Goal: Browse casually: Explore the website without a specific task or goal

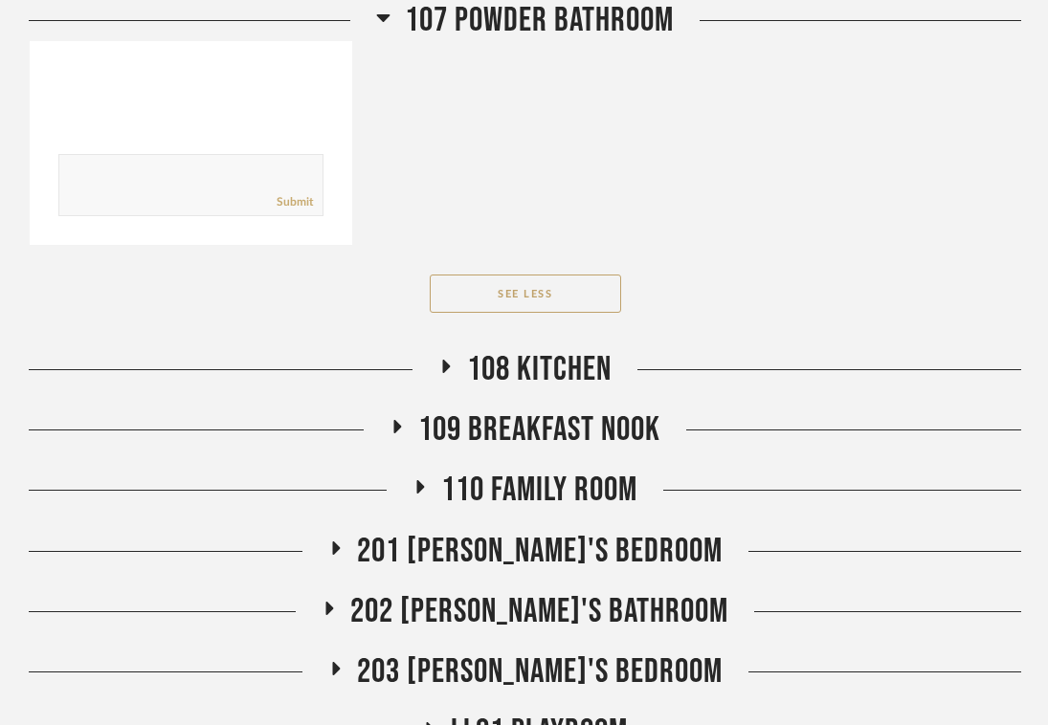
scroll to position [3360, 0]
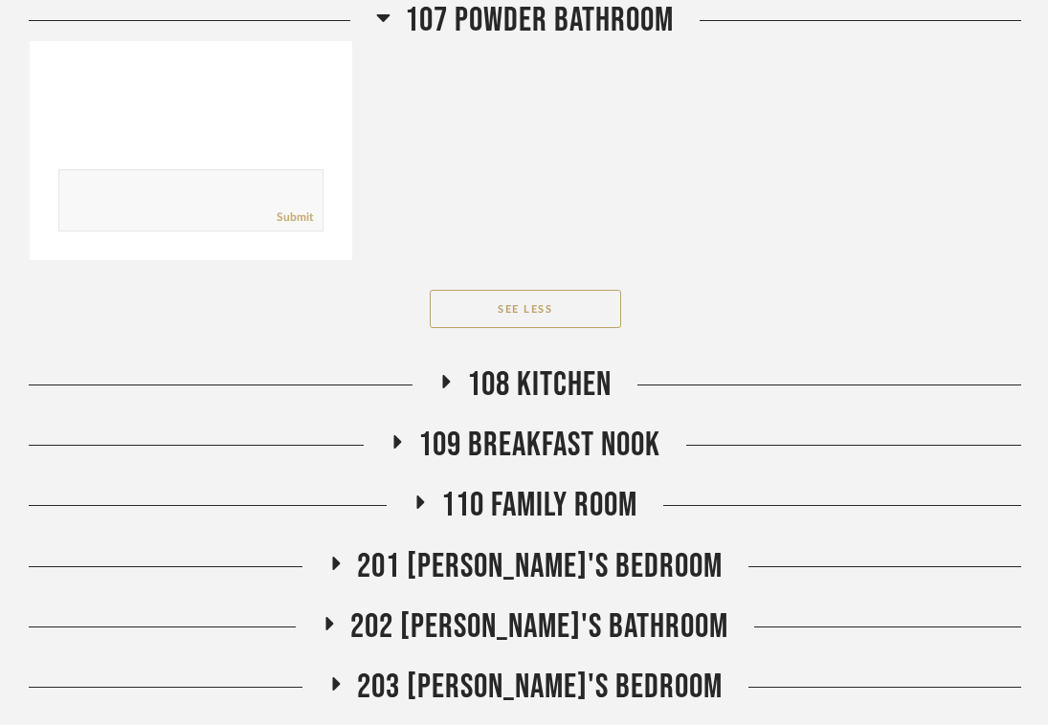
click at [507, 390] on span "108 Kitchen" at bounding box center [539, 385] width 144 height 41
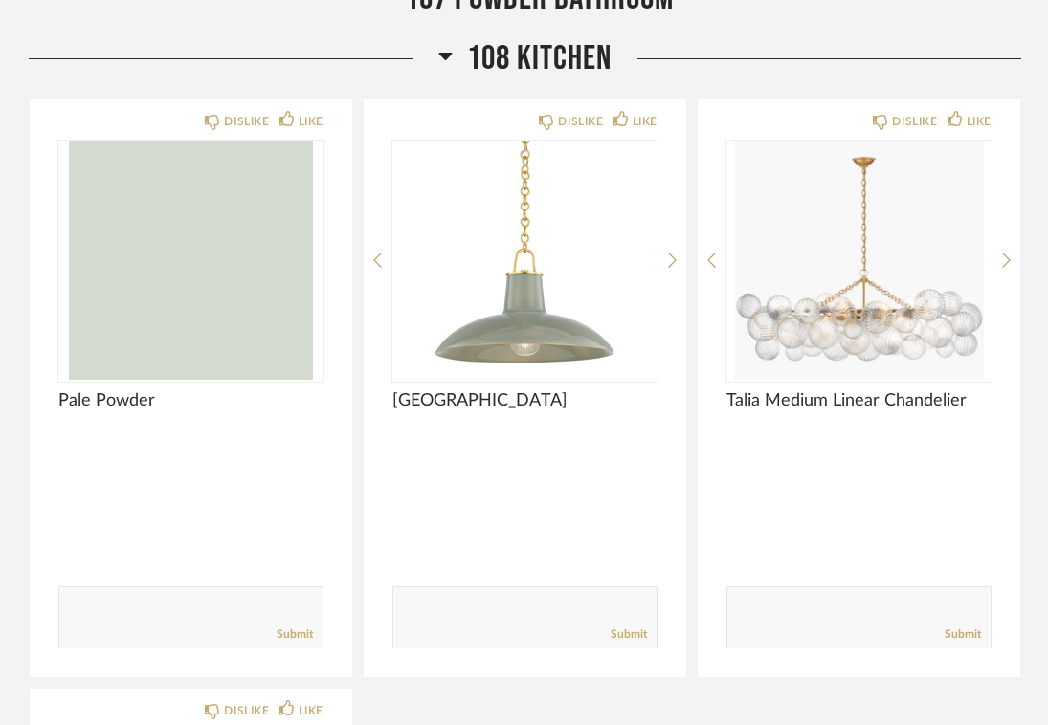
scroll to position [3682, 0]
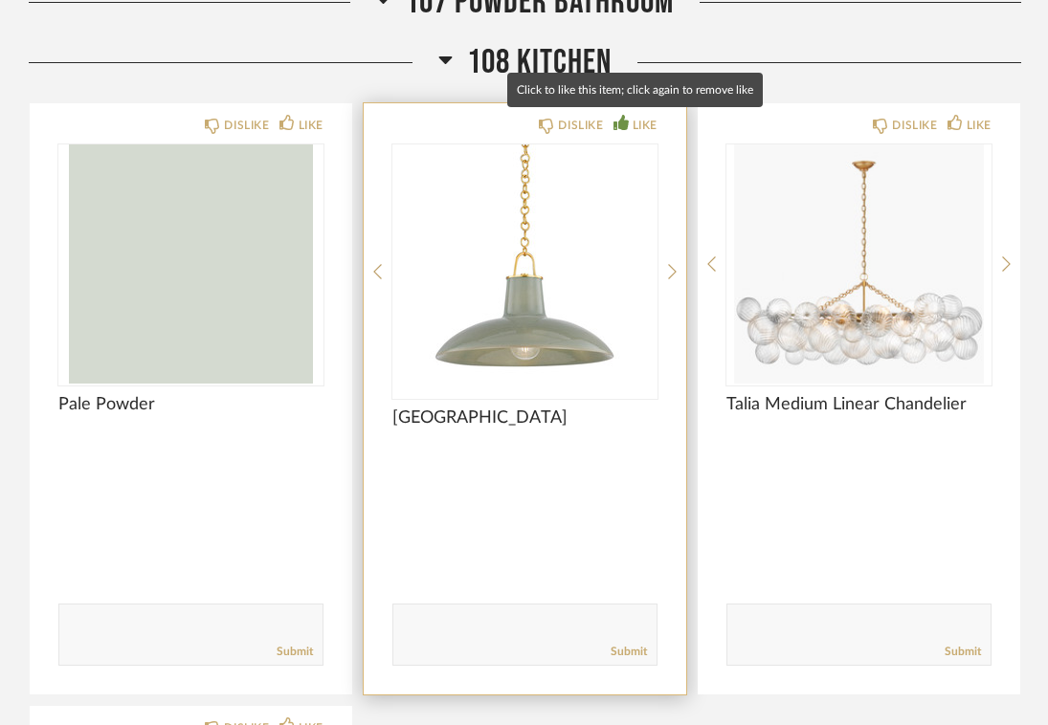
click at [639, 122] on div "LIKE" at bounding box center [644, 125] width 25 height 19
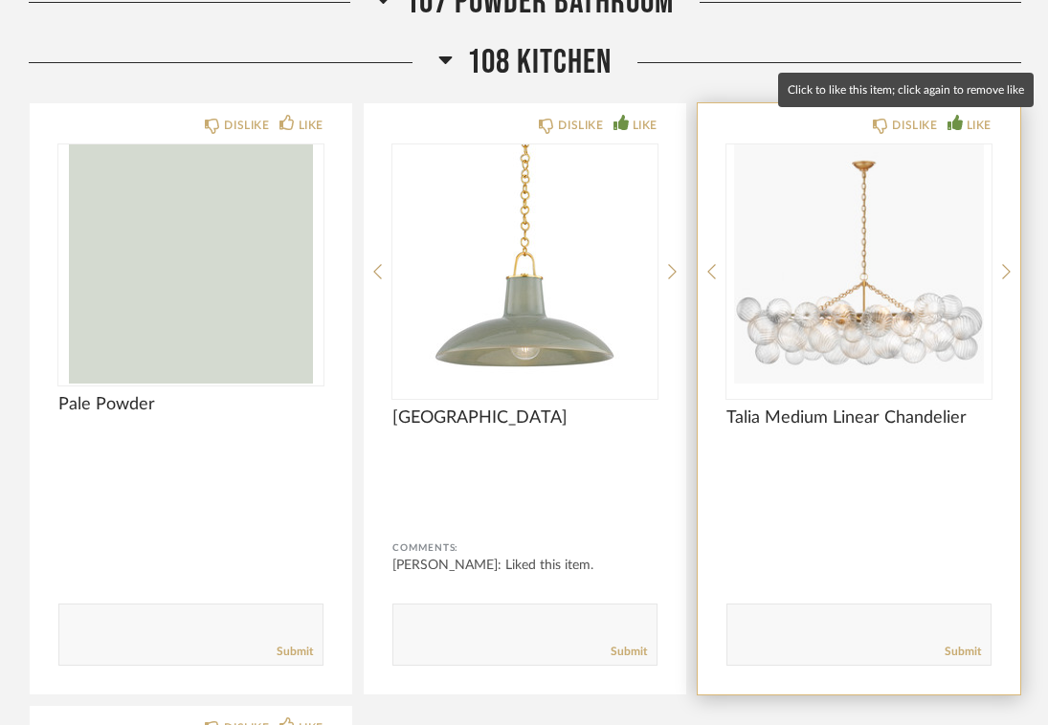
click at [979, 127] on div "LIKE" at bounding box center [978, 125] width 25 height 19
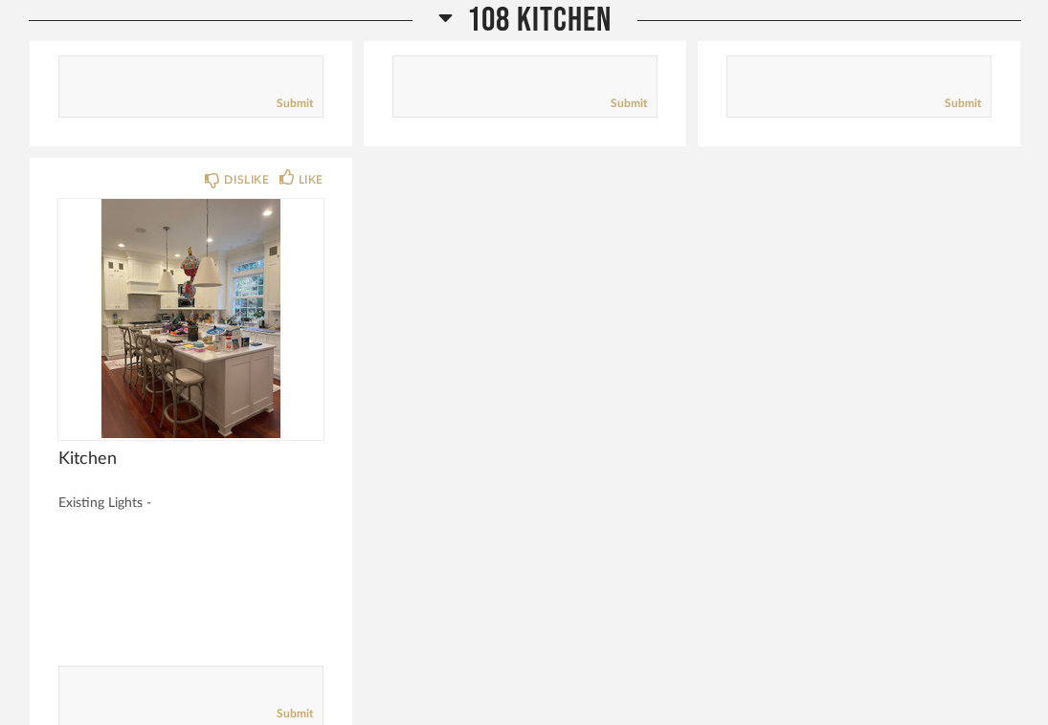
scroll to position [4834, 0]
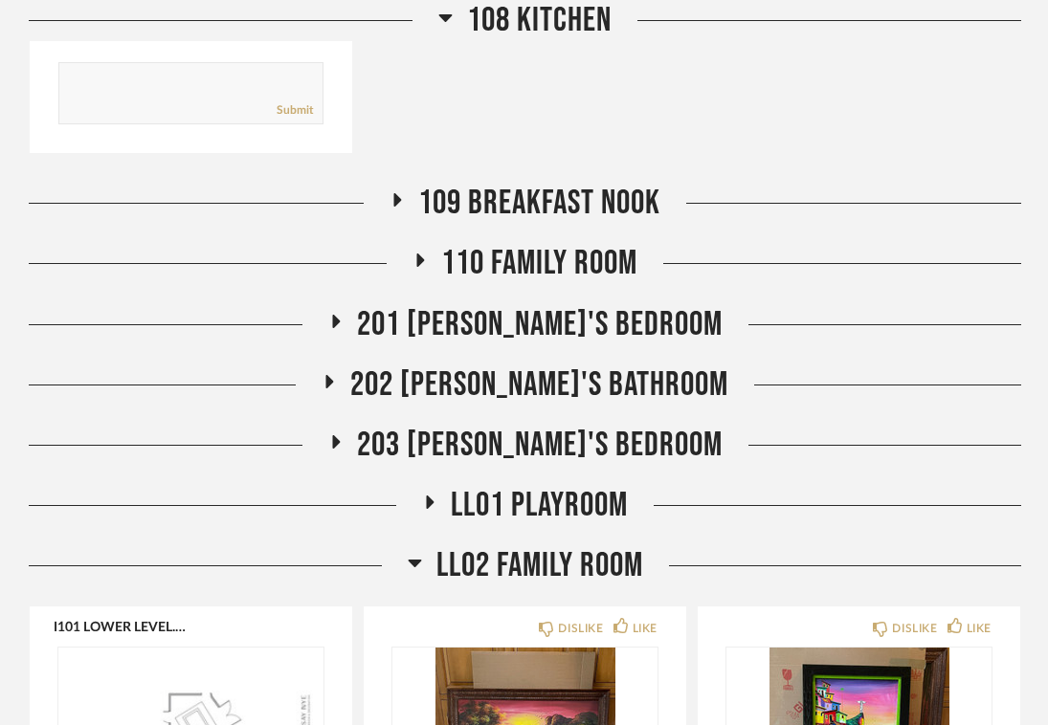
click at [570, 198] on span "109 Breakfast Nook" at bounding box center [539, 203] width 242 height 41
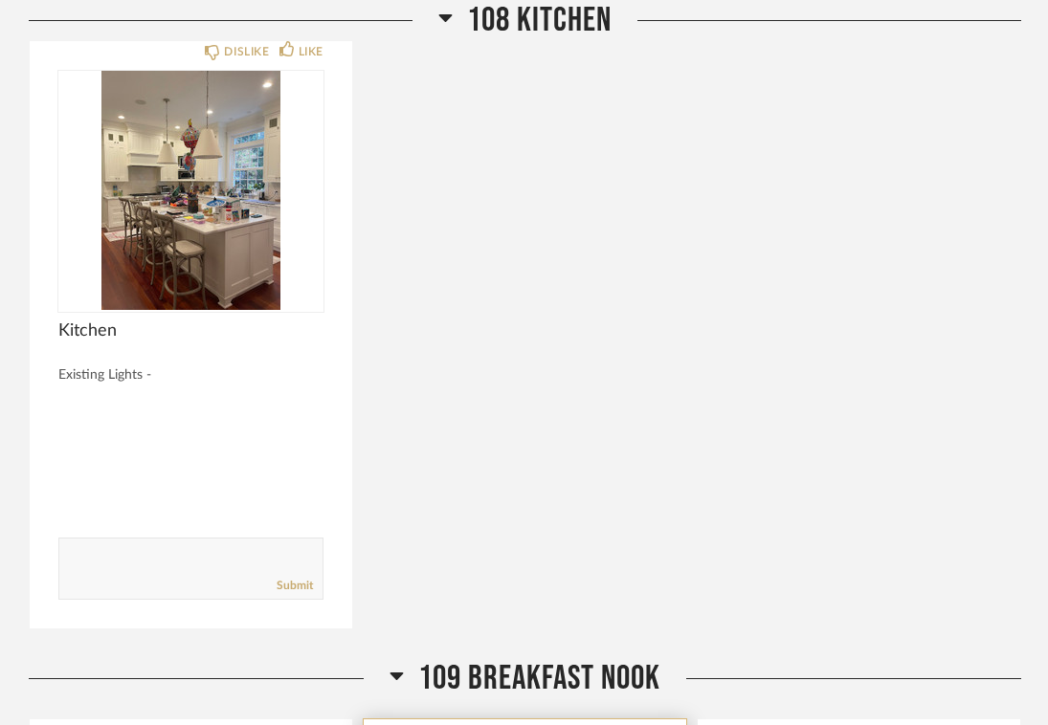
scroll to position [4470, 0]
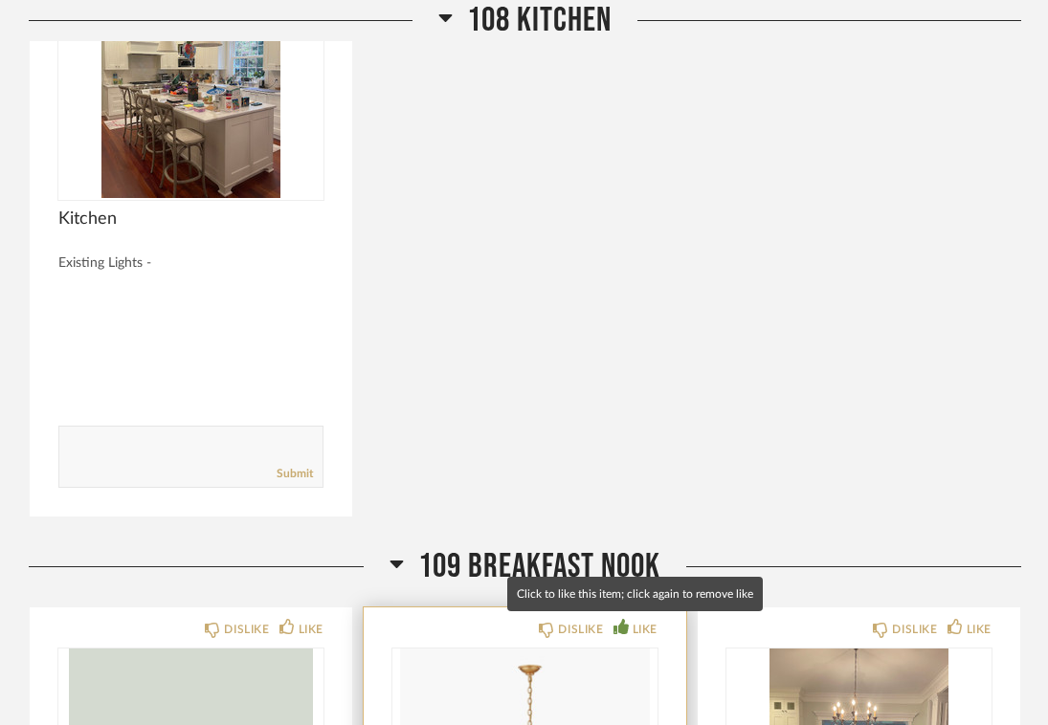
click at [645, 632] on div "LIKE" at bounding box center [644, 629] width 25 height 19
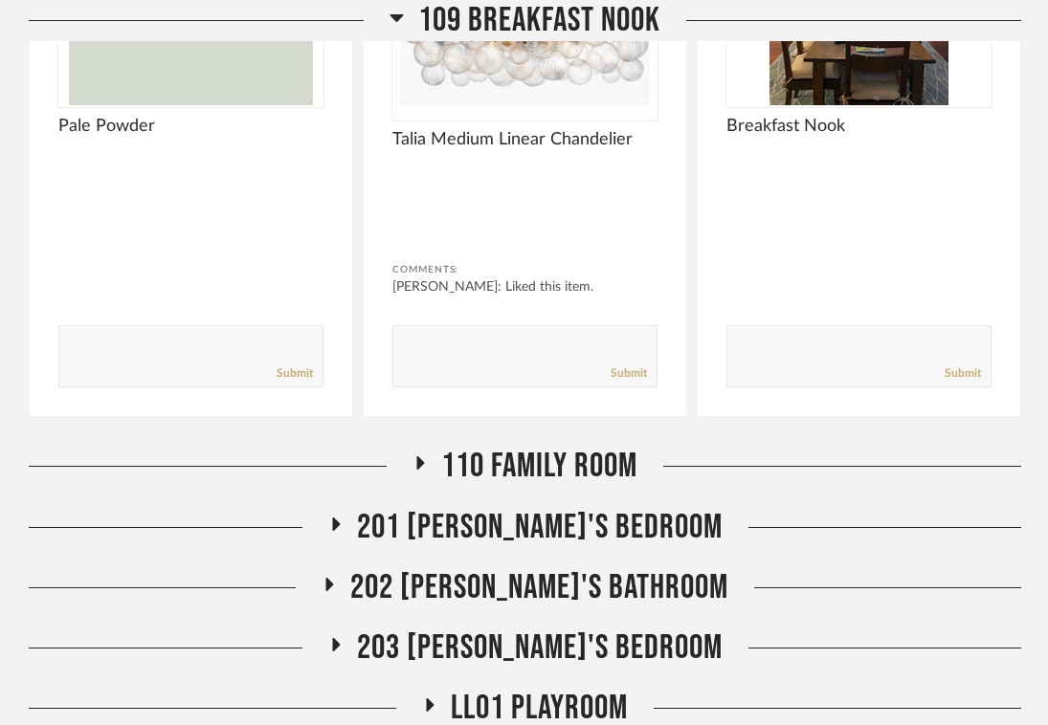
scroll to position [5248, 0]
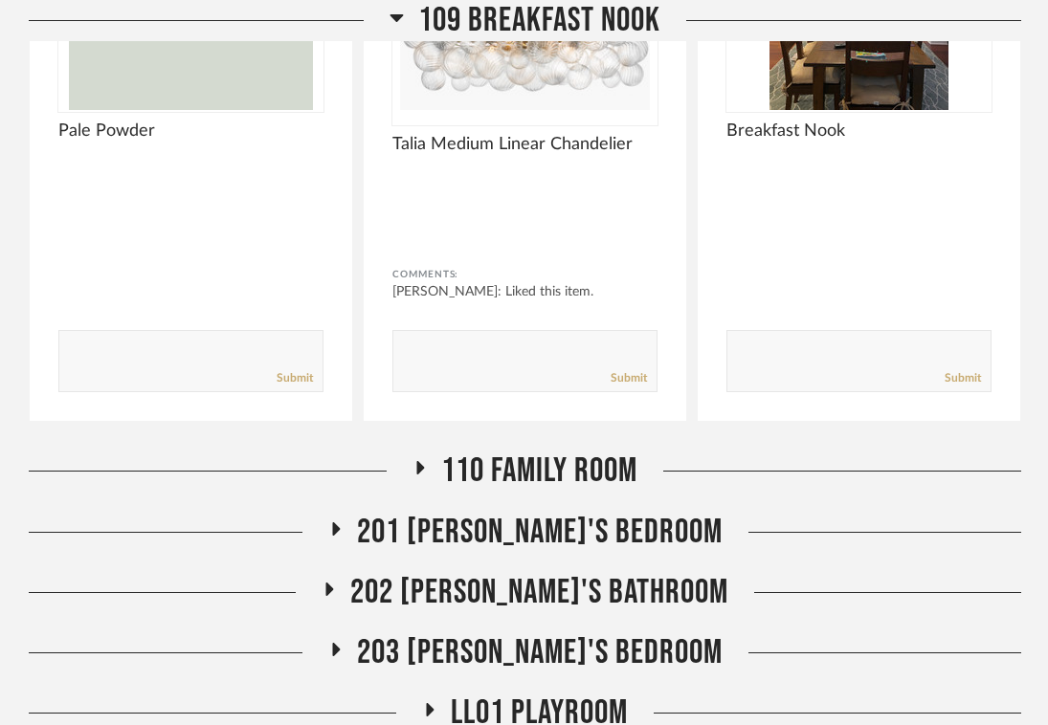
click at [594, 487] on span "110 Family Room" at bounding box center [539, 471] width 196 height 41
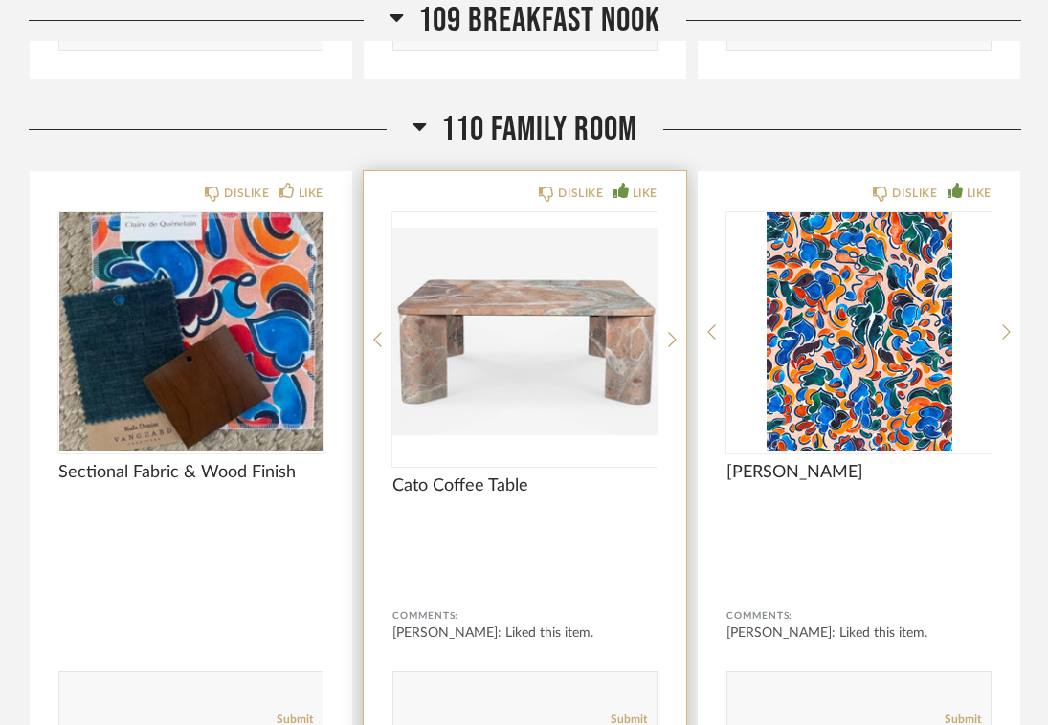
scroll to position [5588, 0]
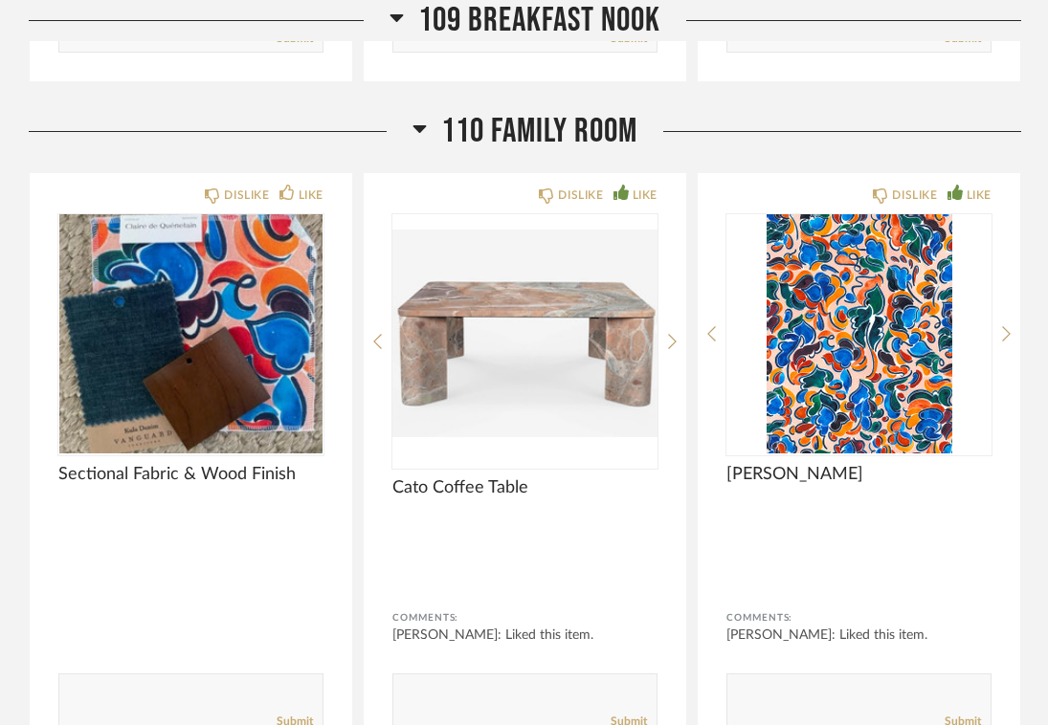
click at [419, 129] on icon at bounding box center [419, 129] width 13 height 8
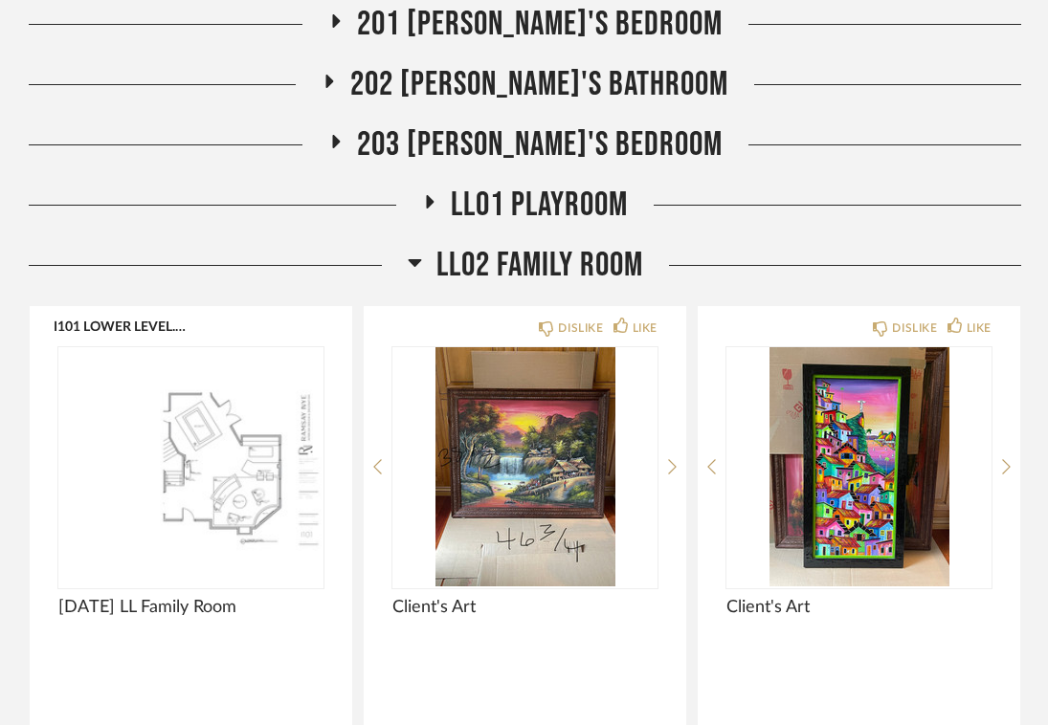
scroll to position [5769, 0]
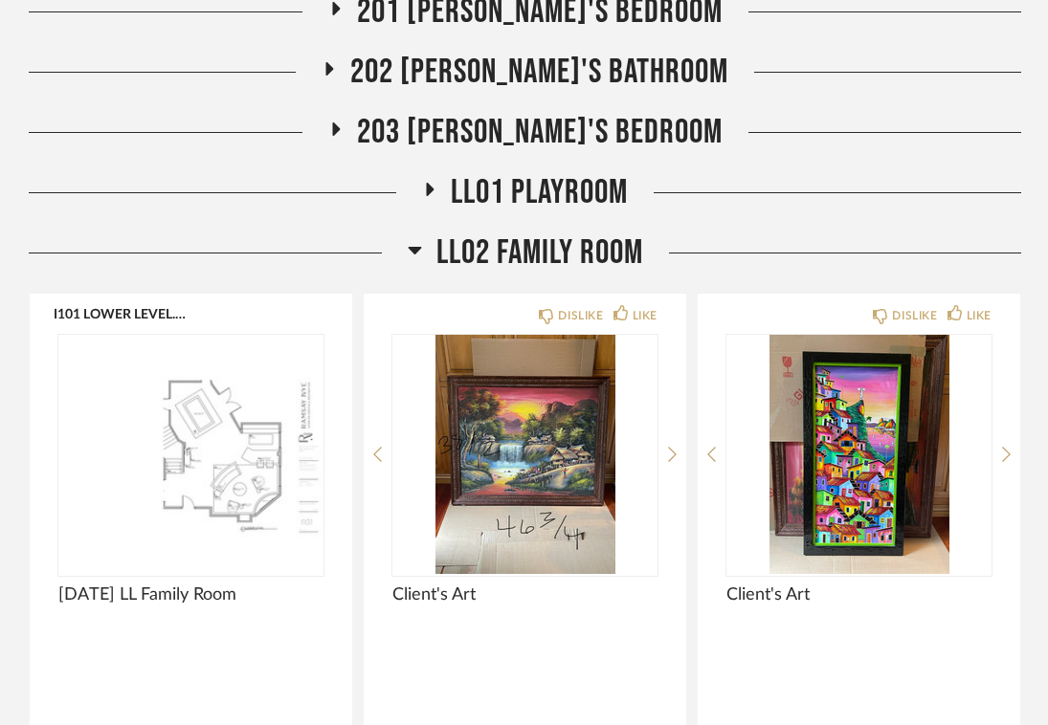
click at [414, 249] on icon at bounding box center [414, 251] width 13 height 8
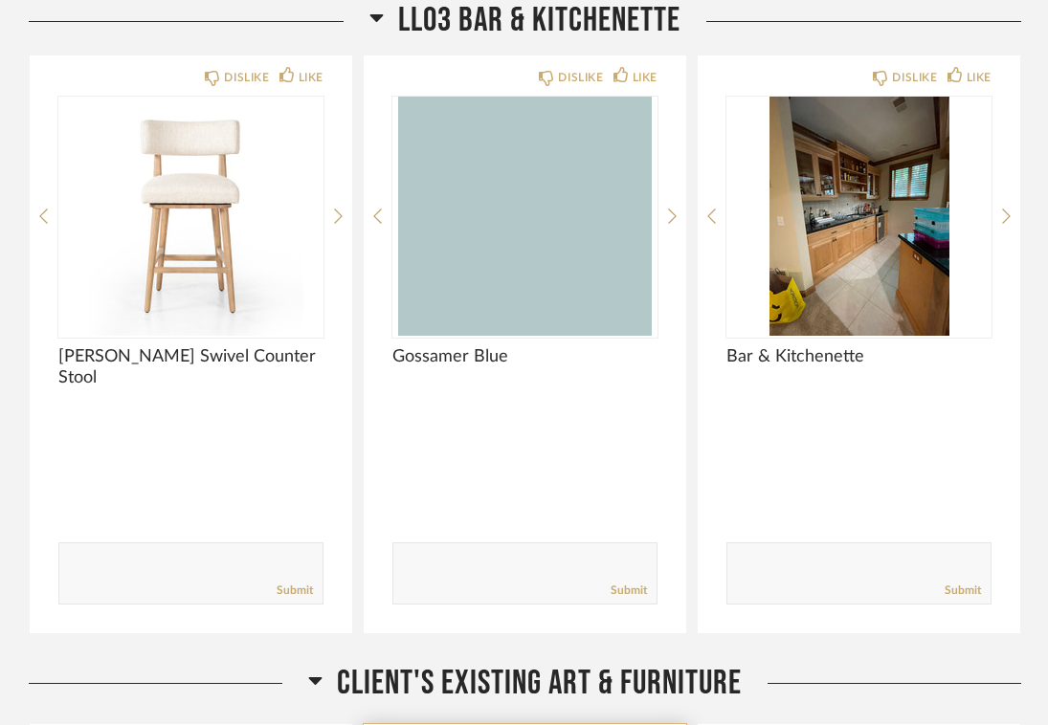
scroll to position [6067, 0]
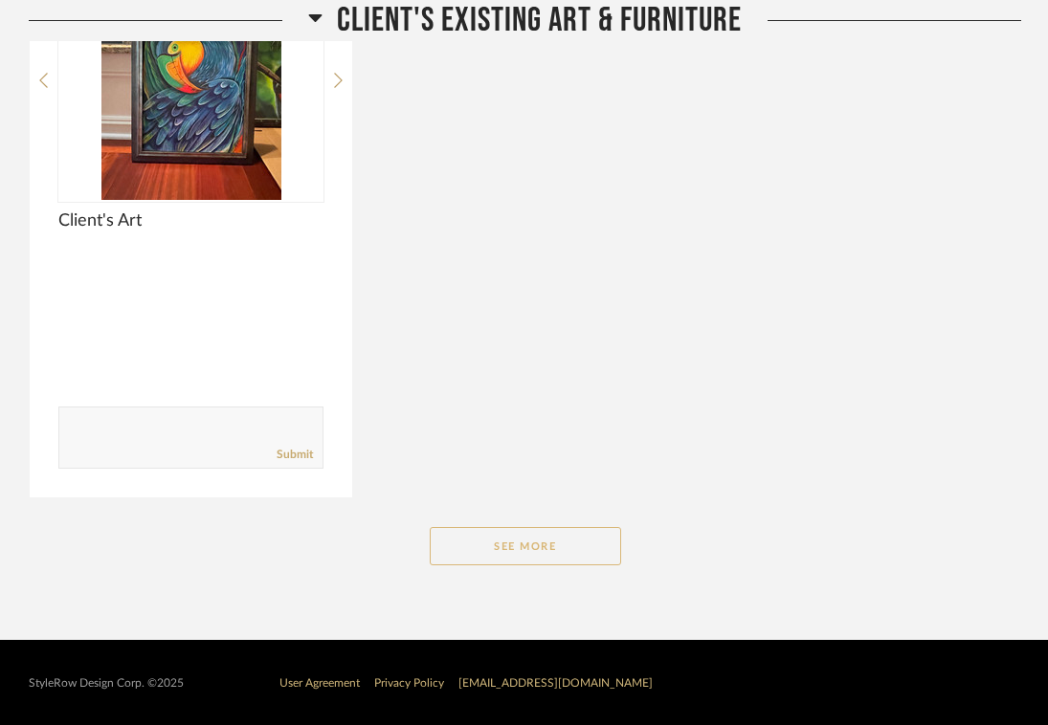
click at [508, 552] on button "See More" at bounding box center [525, 546] width 191 height 38
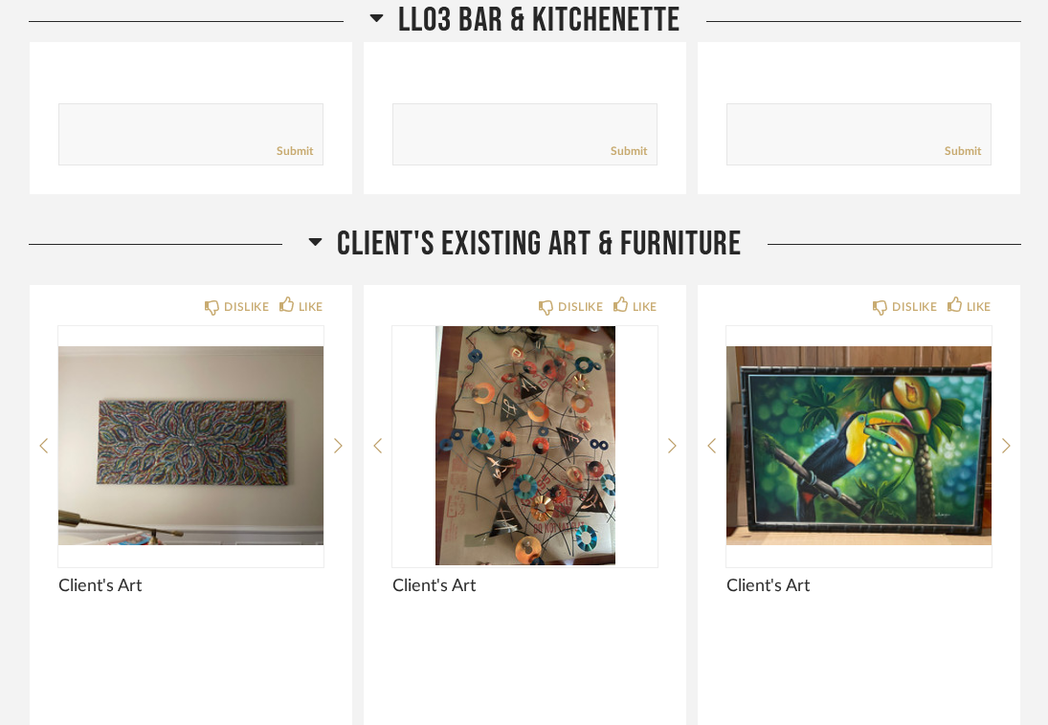
scroll to position [6472, 0]
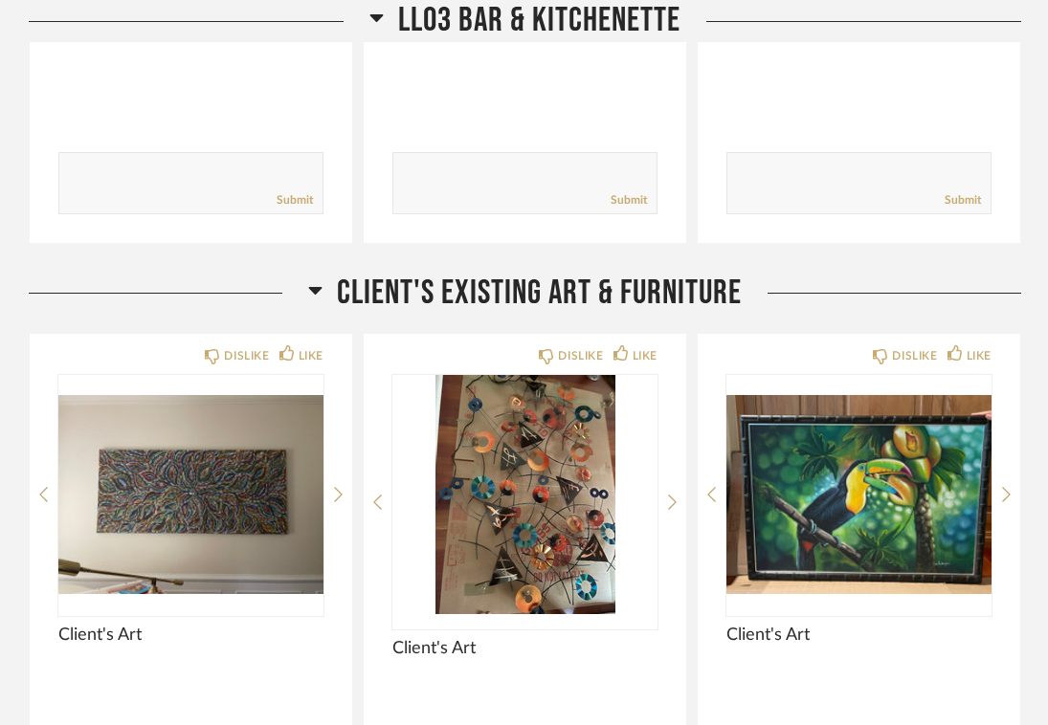
click at [315, 280] on icon at bounding box center [315, 289] width 14 height 23
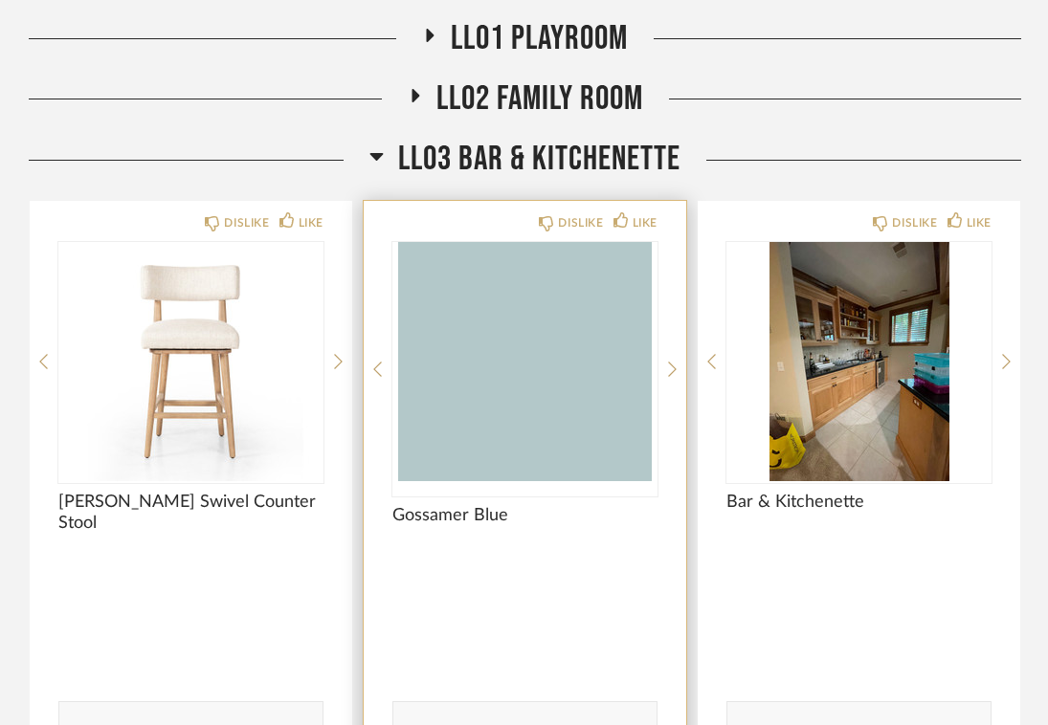
scroll to position [5882, 0]
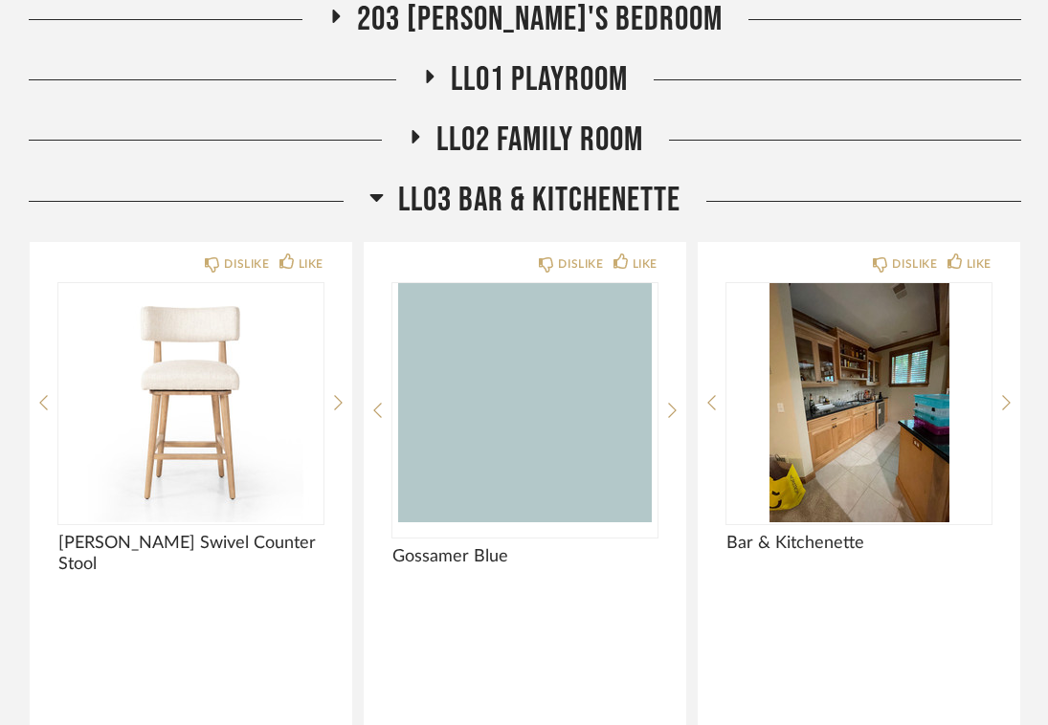
click at [385, 195] on h2 "LL03 Bar & Kitchenette" at bounding box center [524, 200] width 311 height 41
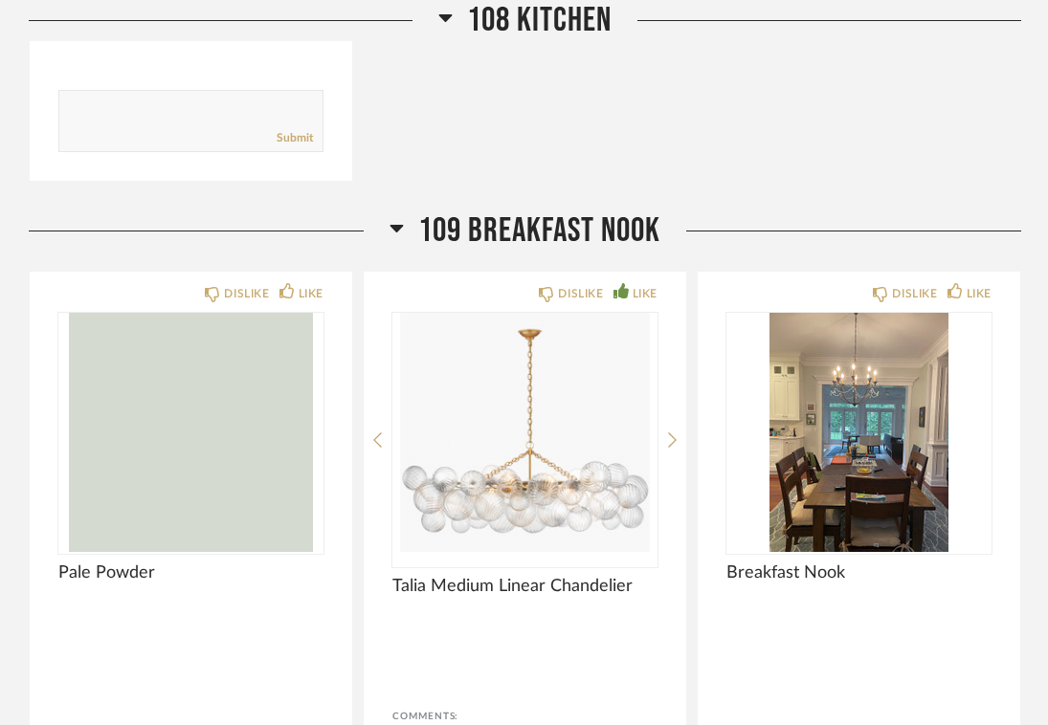
scroll to position [4801, 0]
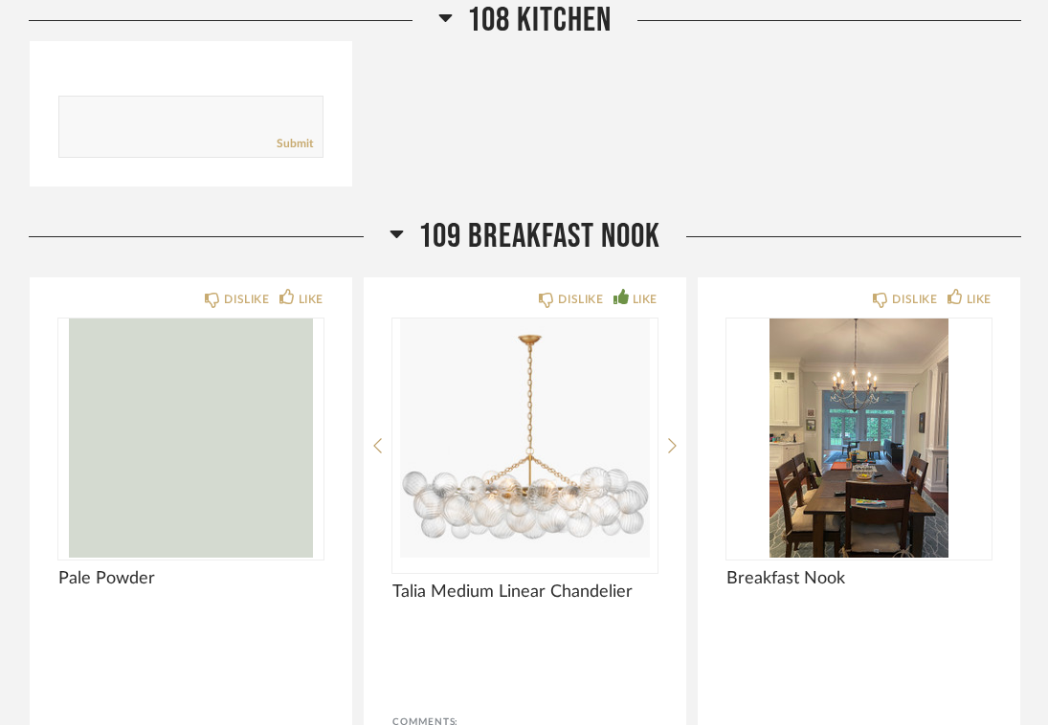
click at [398, 232] on icon at bounding box center [396, 235] width 13 height 8
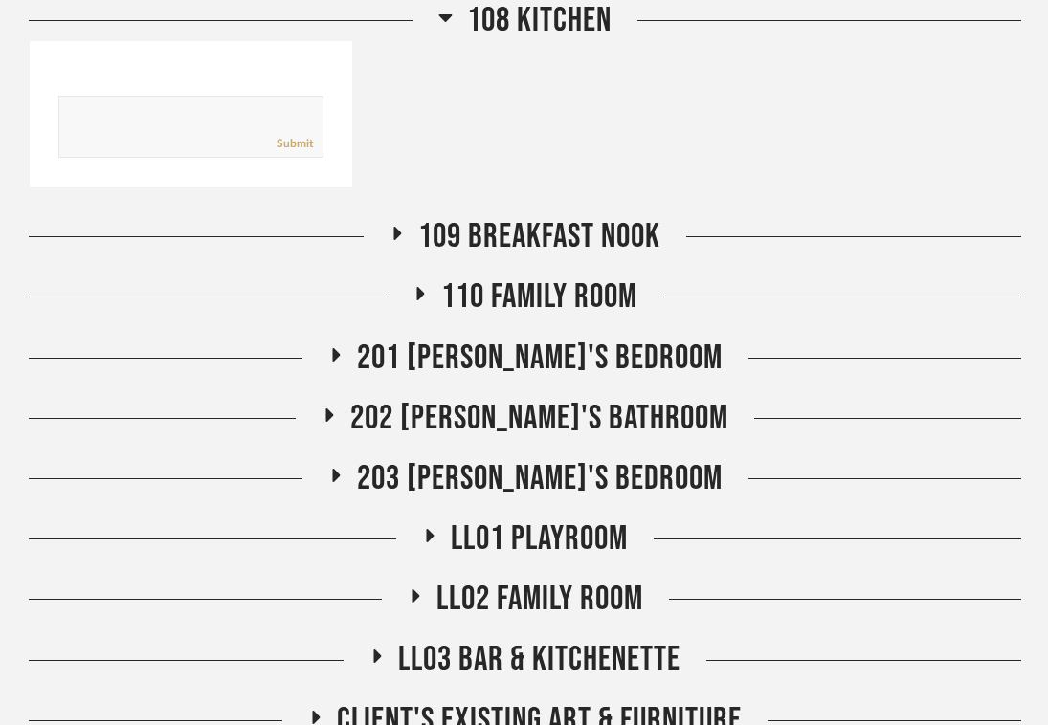
click at [442, 24] on icon at bounding box center [445, 17] width 14 height 23
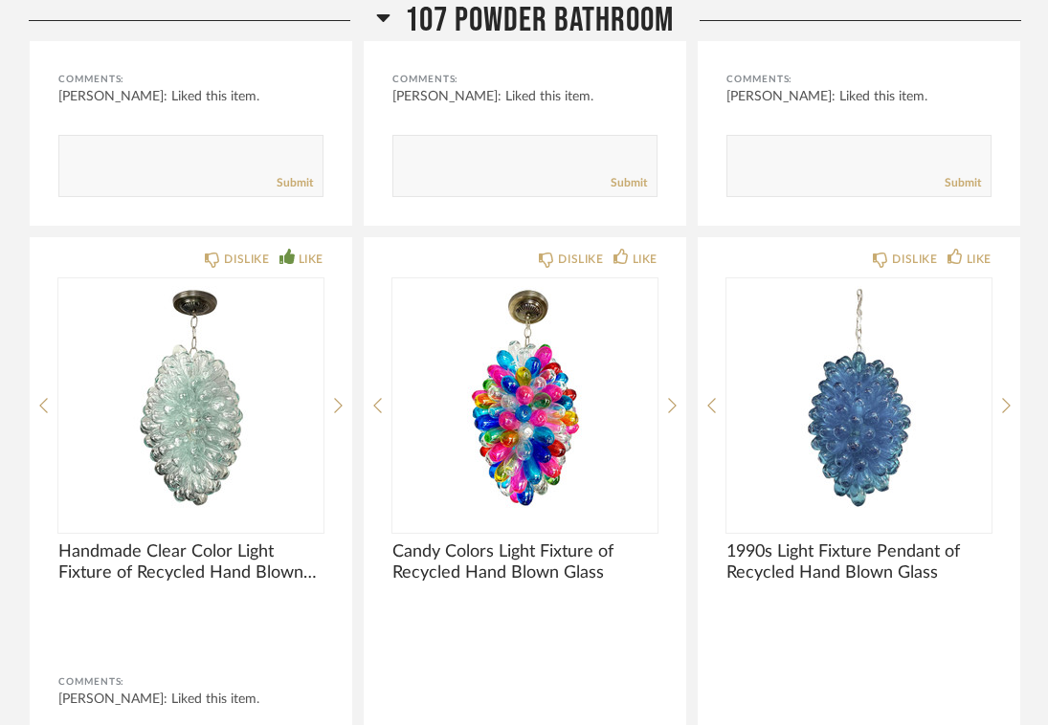
scroll to position [958, 0]
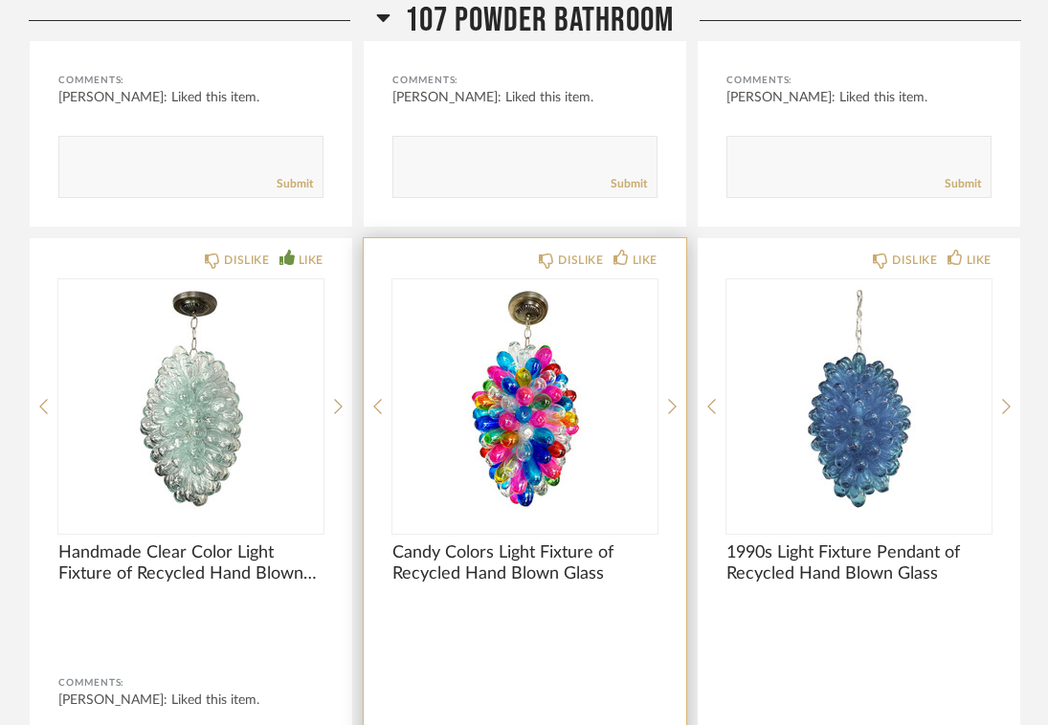
click at [510, 423] on img "0" at bounding box center [524, 398] width 265 height 239
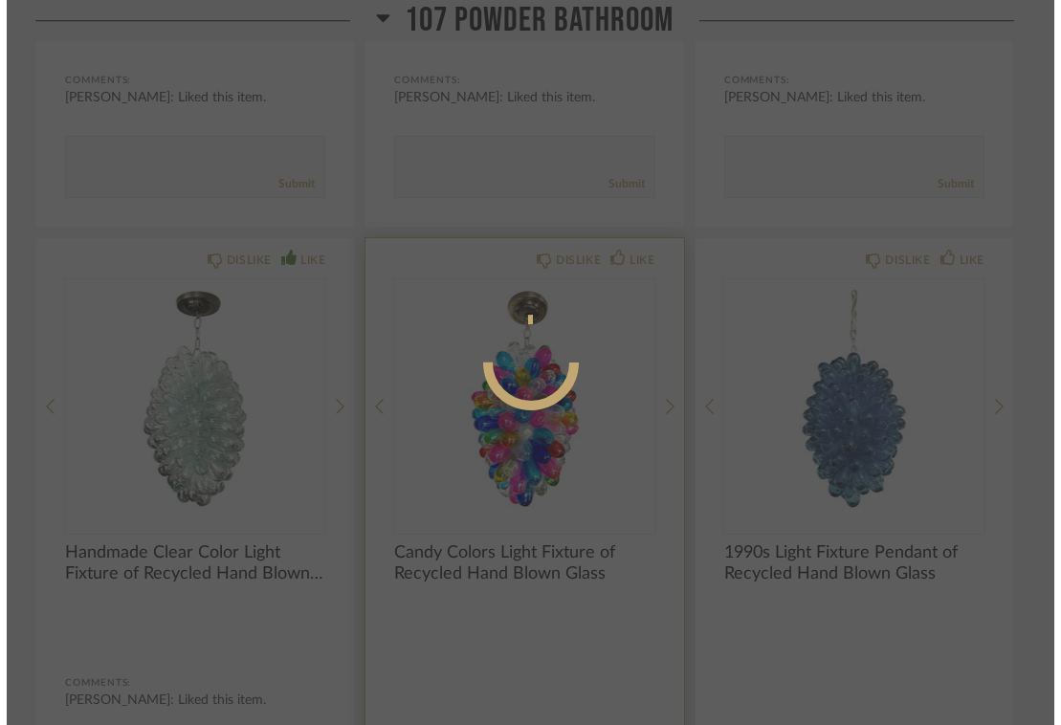
scroll to position [0, 0]
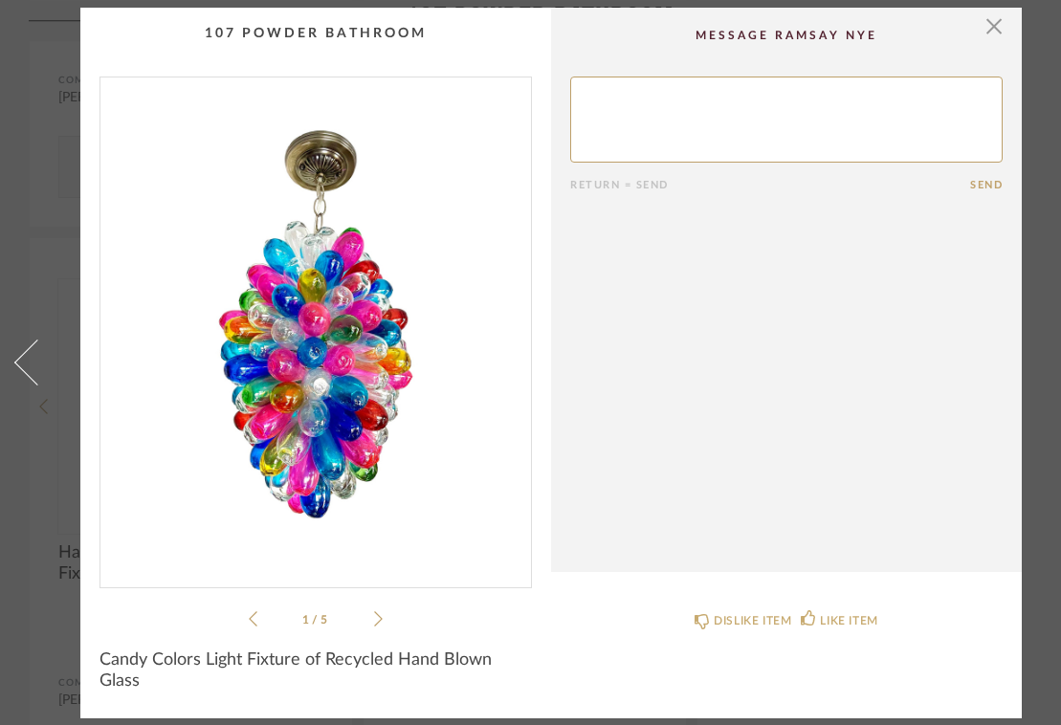
click at [382, 615] on icon at bounding box center [378, 618] width 9 height 17
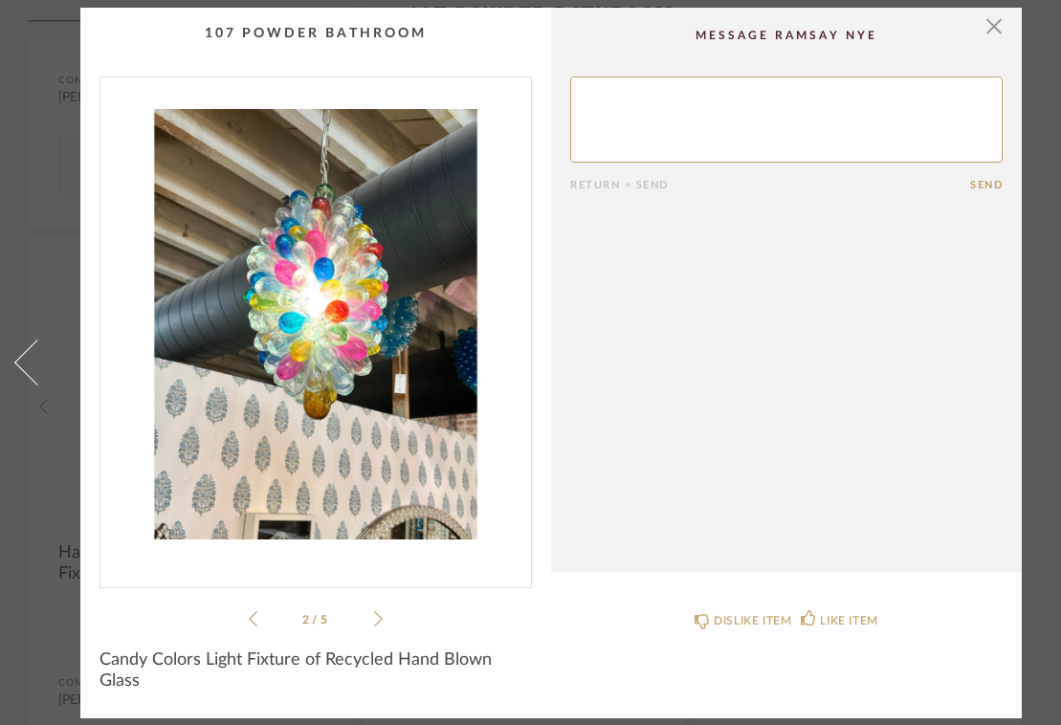
click at [382, 615] on icon at bounding box center [378, 618] width 9 height 17
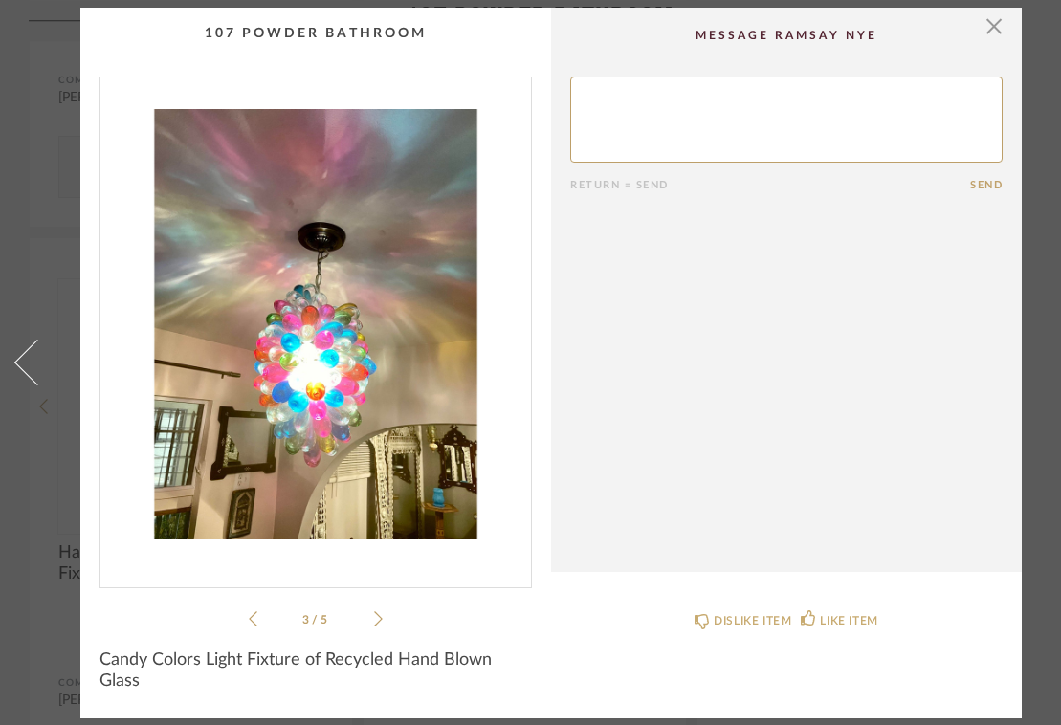
click at [382, 615] on icon at bounding box center [378, 618] width 9 height 17
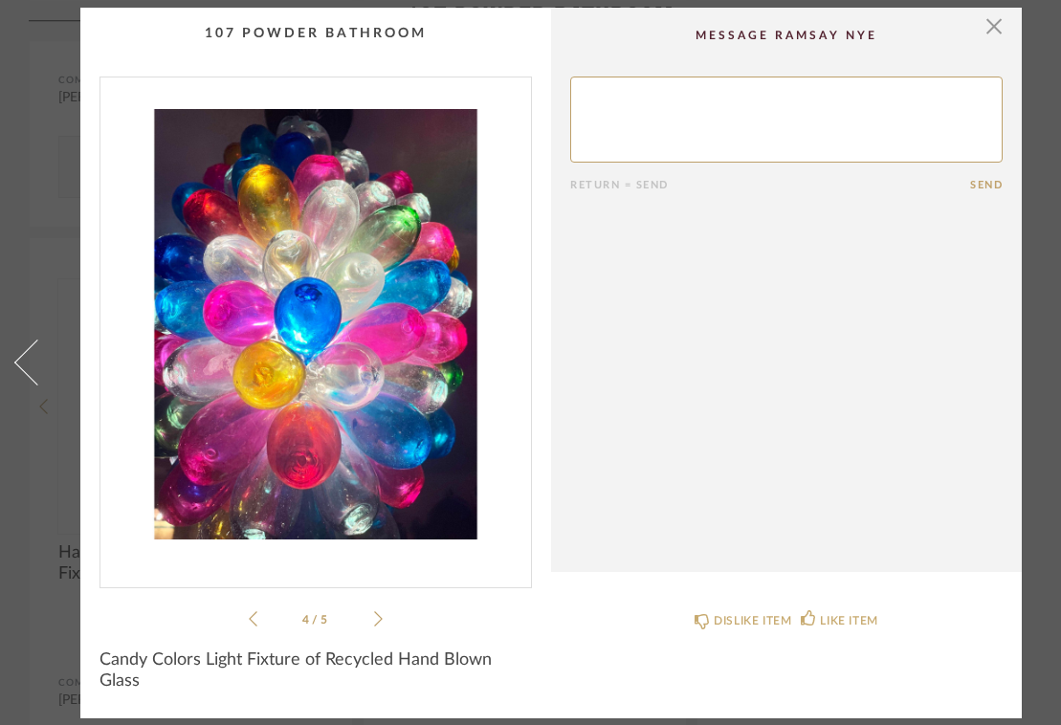
click at [382, 615] on icon at bounding box center [378, 618] width 9 height 17
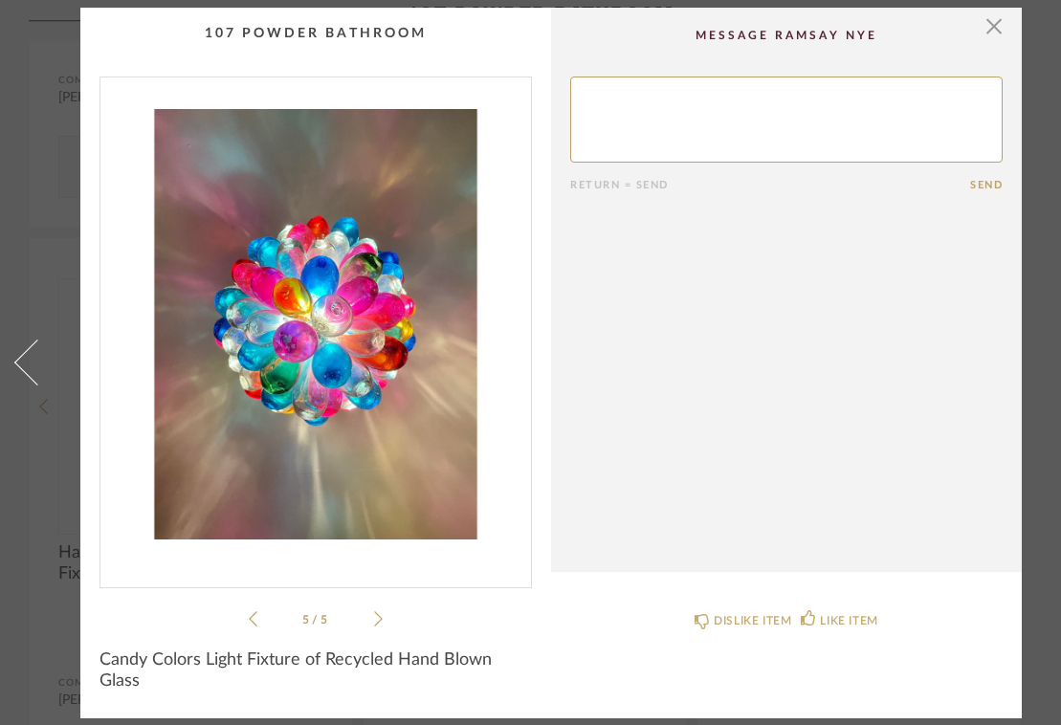
click at [380, 614] on icon at bounding box center [378, 618] width 9 height 17
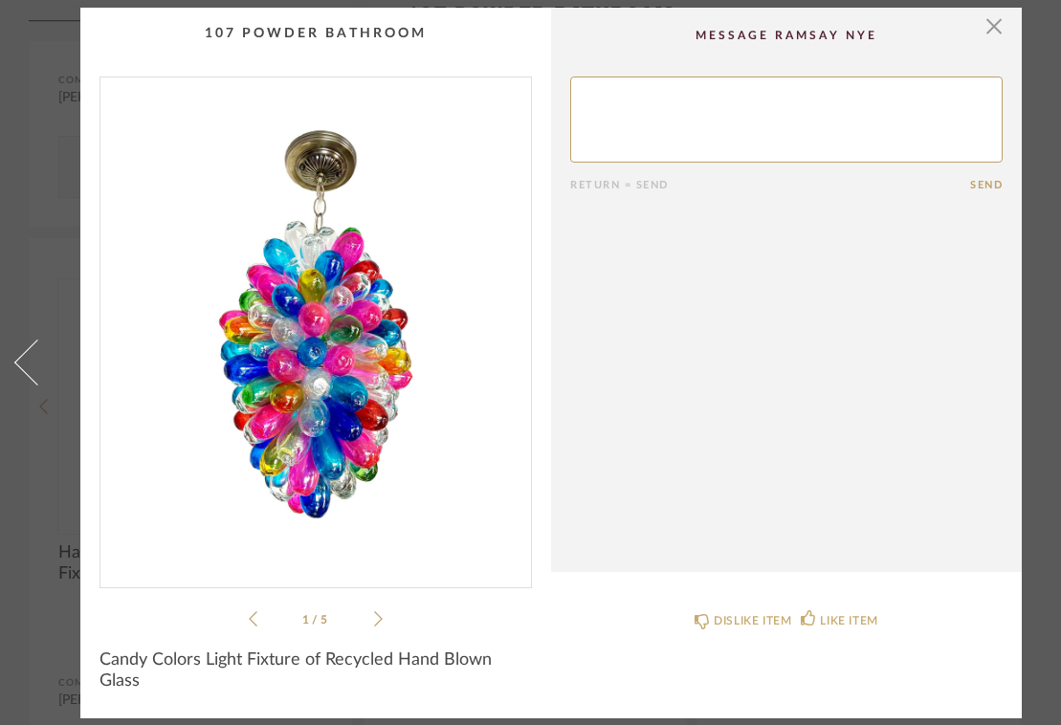
click at [380, 614] on icon at bounding box center [378, 618] width 9 height 17
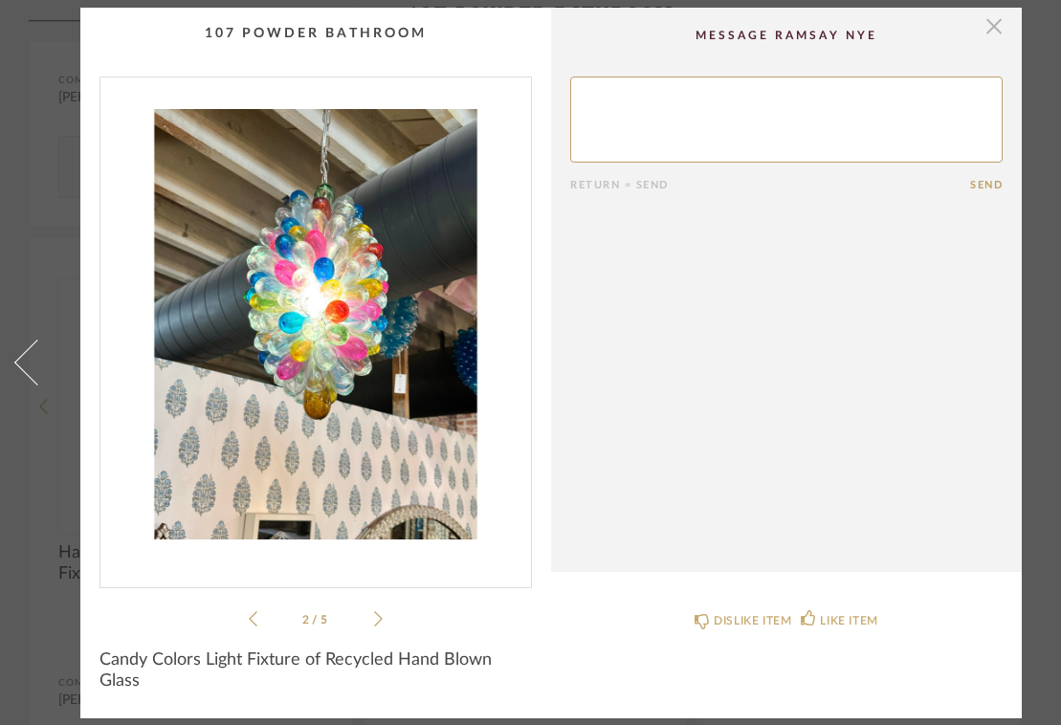
click at [997, 27] on span "button" at bounding box center [994, 27] width 38 height 38
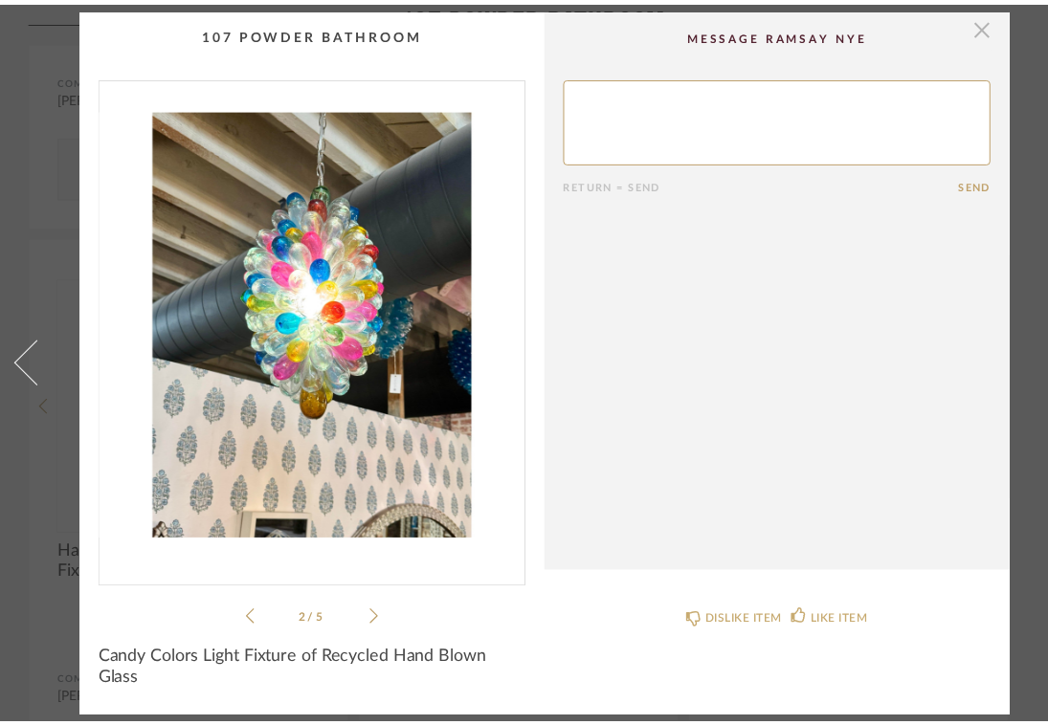
scroll to position [958, 0]
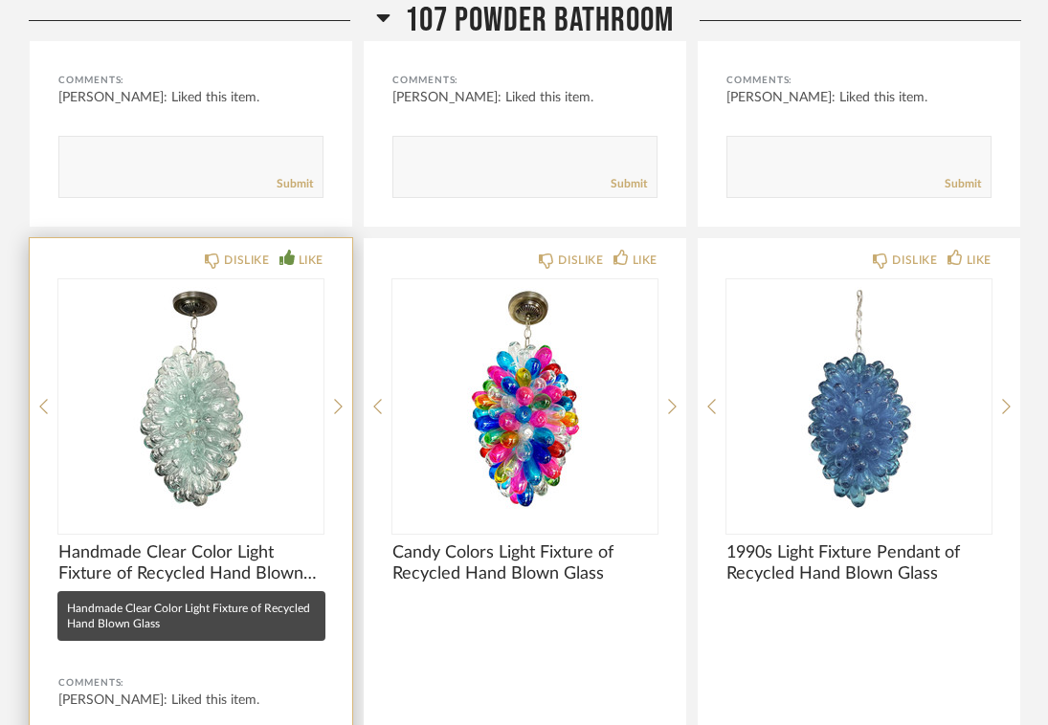
click at [179, 565] on span "Handmade Clear Color Light Fixture of Recycled Hand Blown Glass" at bounding box center [190, 564] width 265 height 42
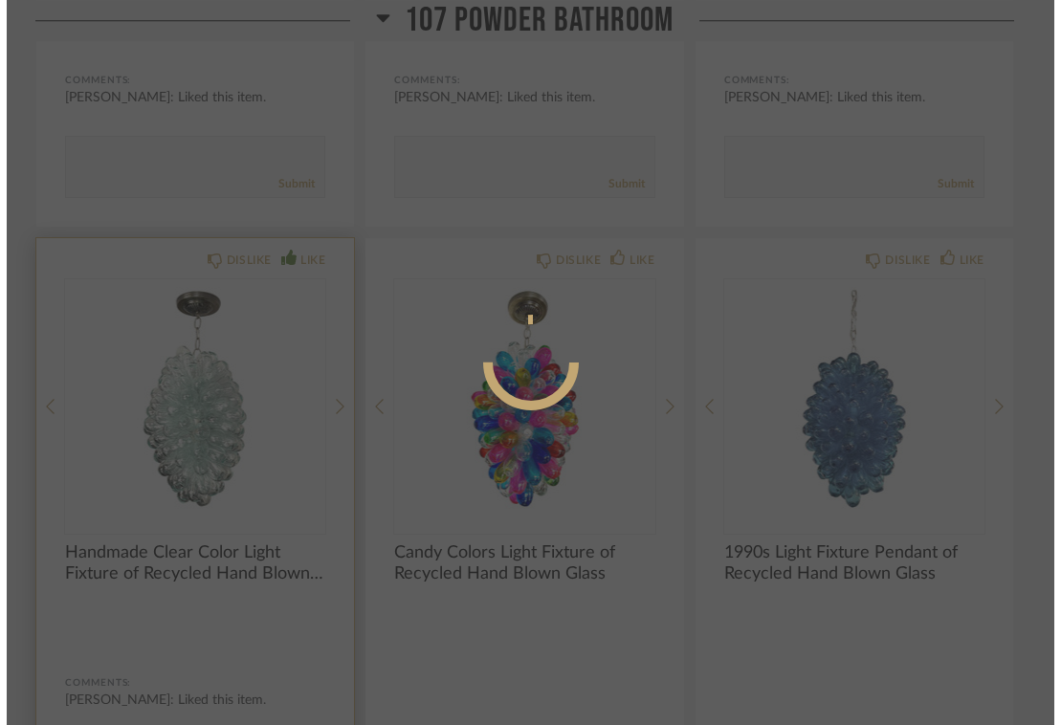
scroll to position [0, 0]
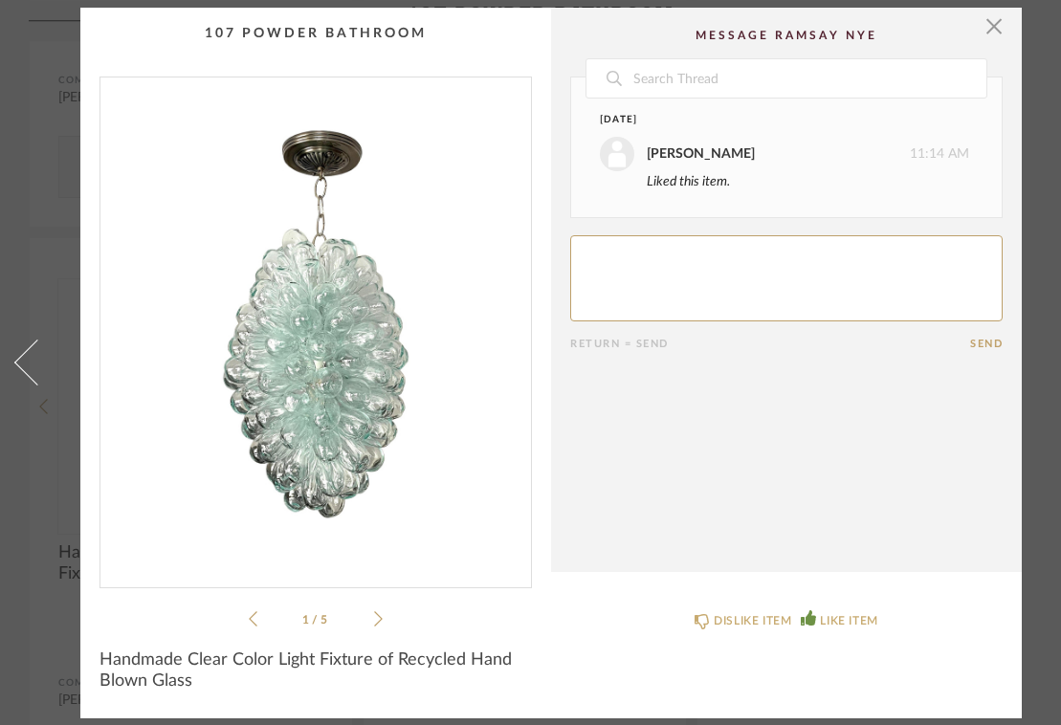
click at [382, 611] on icon at bounding box center [378, 618] width 9 height 15
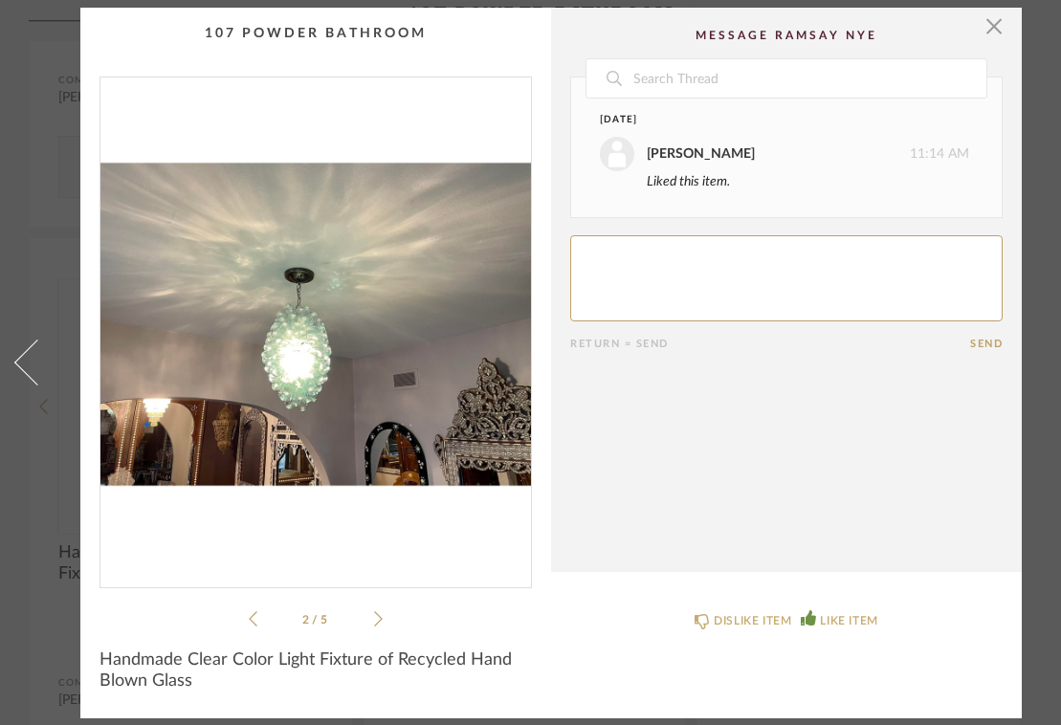
click at [382, 611] on icon at bounding box center [378, 618] width 9 height 15
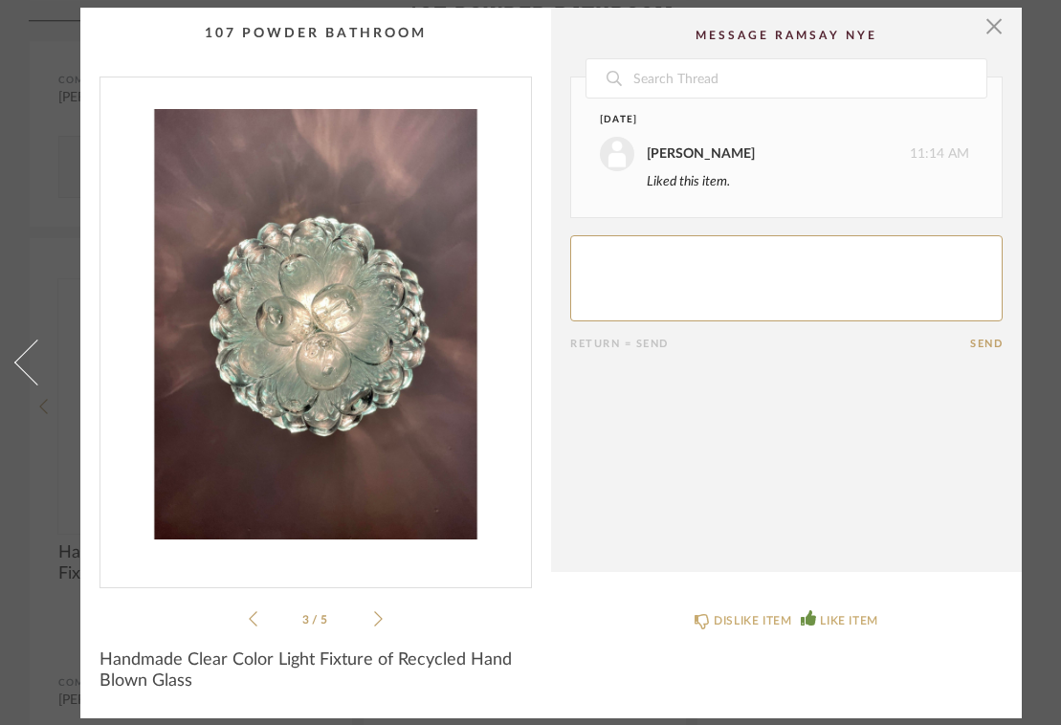
click at [382, 611] on icon at bounding box center [378, 618] width 9 height 15
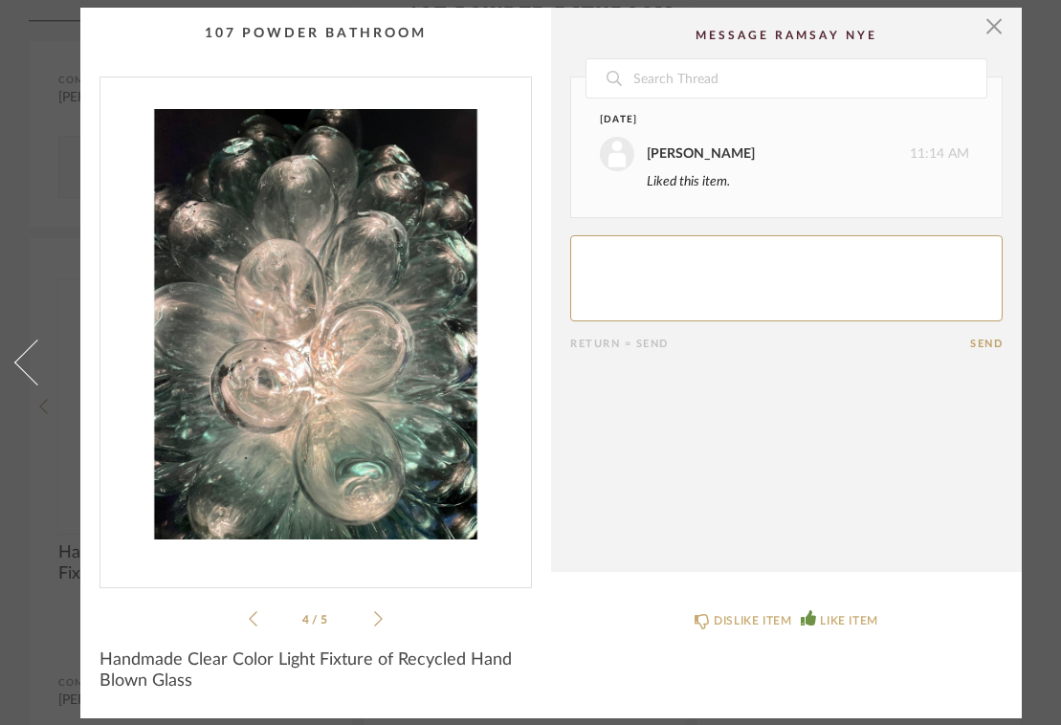
click at [382, 611] on icon at bounding box center [378, 618] width 9 height 15
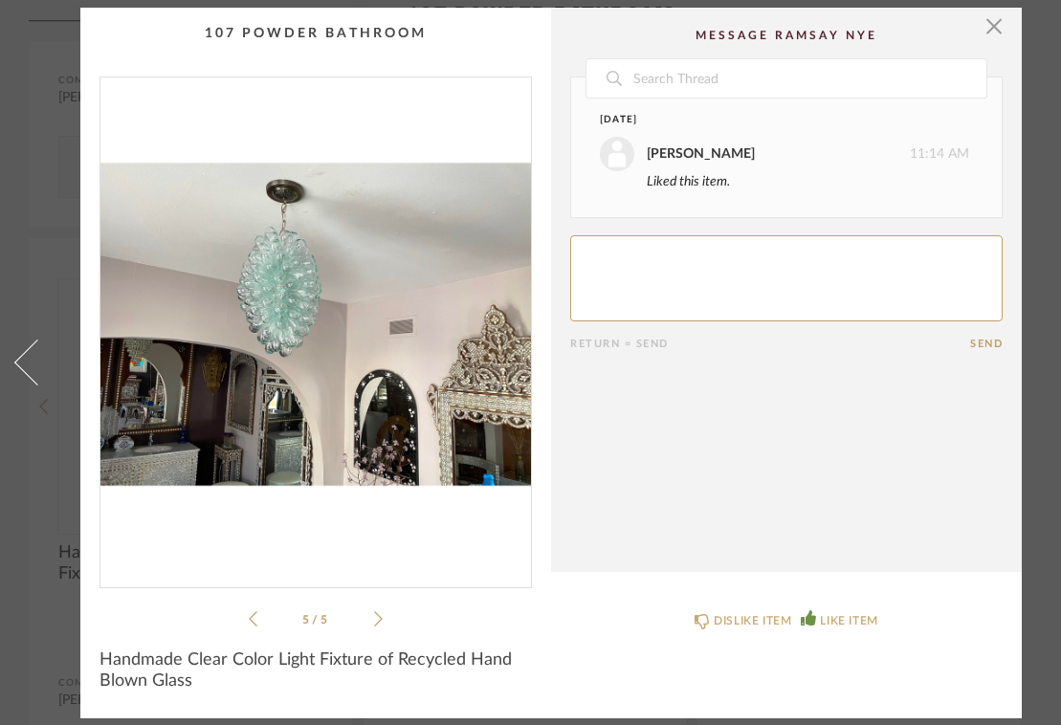
click at [382, 611] on icon at bounding box center [378, 618] width 9 height 15
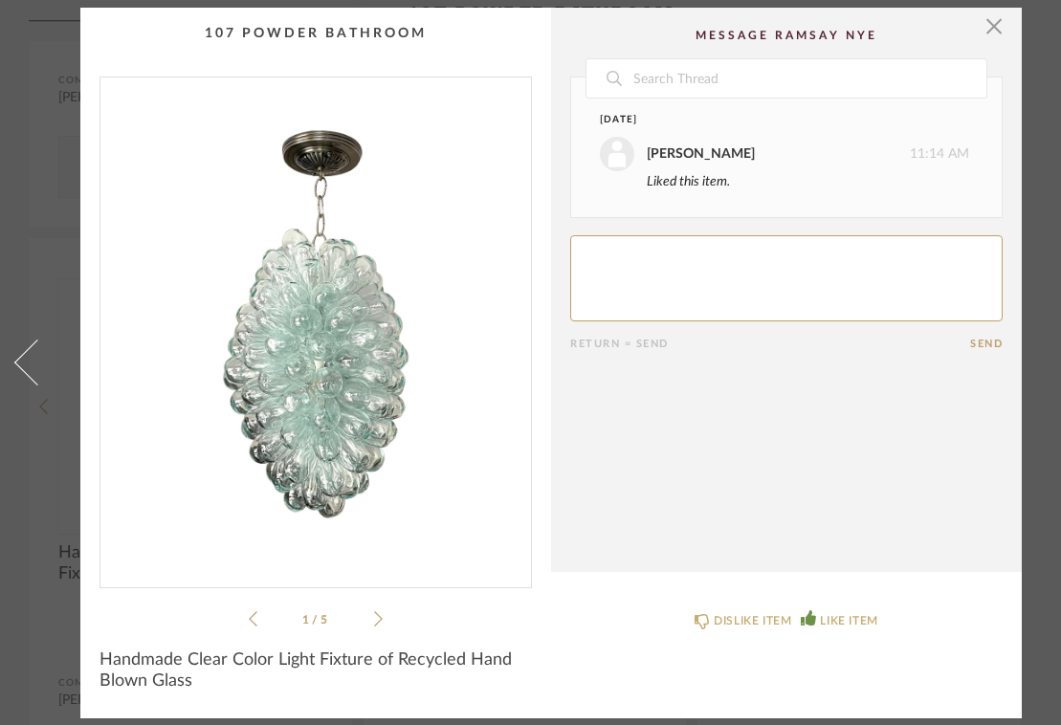
click at [382, 610] on icon at bounding box center [378, 618] width 9 height 17
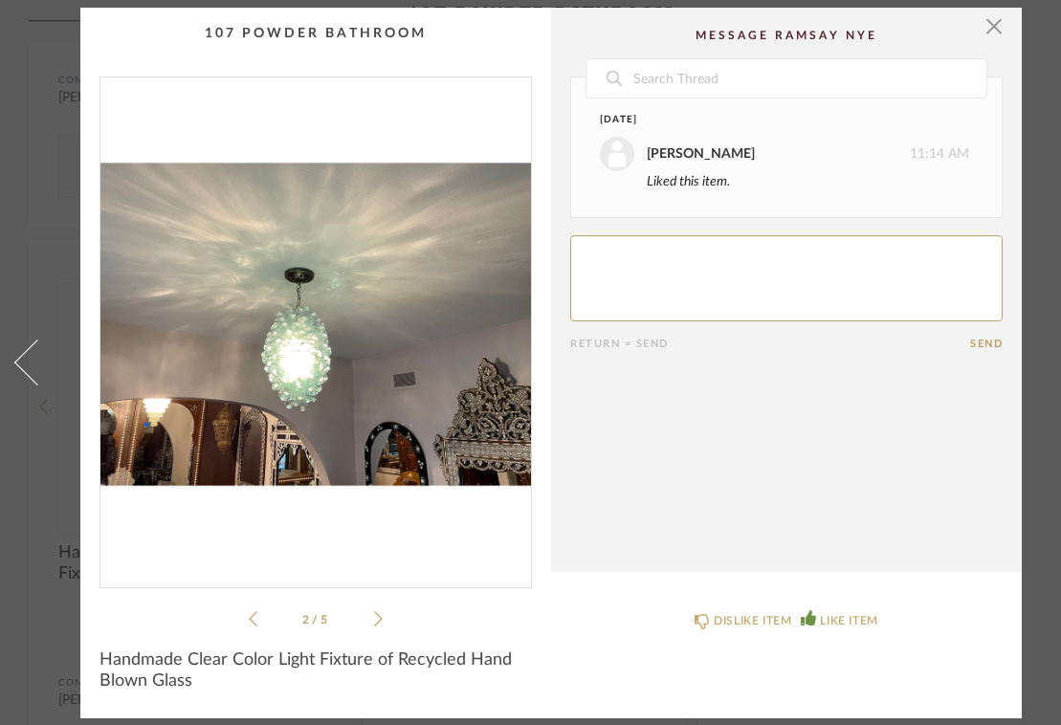
click at [382, 610] on icon at bounding box center [378, 618] width 9 height 17
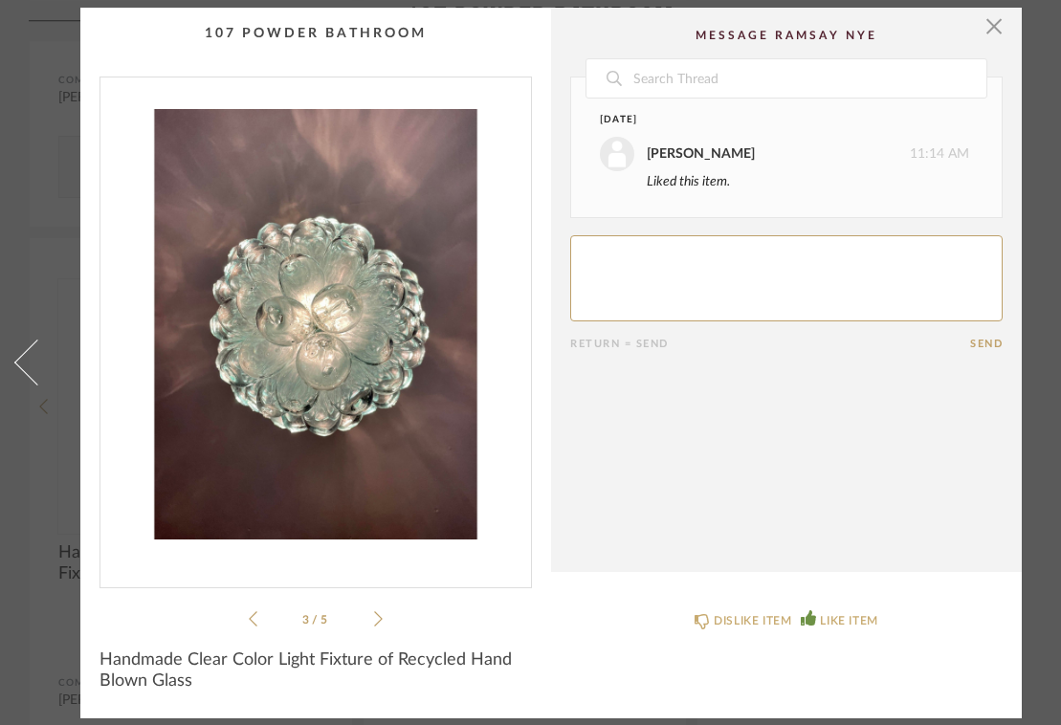
click at [382, 610] on icon at bounding box center [378, 618] width 9 height 17
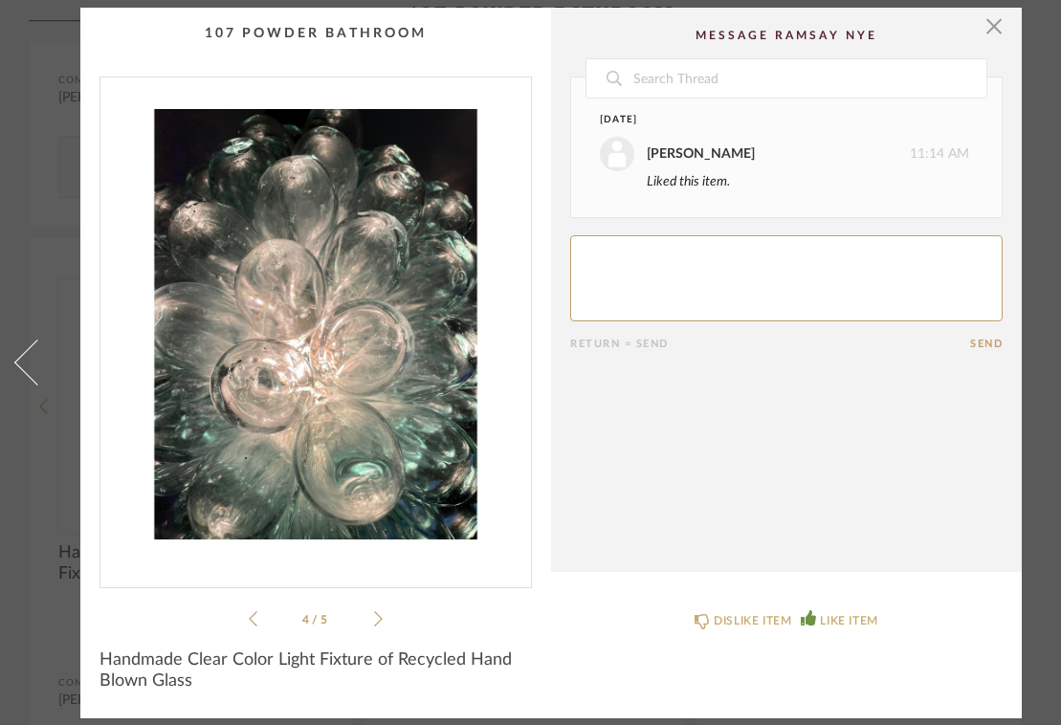
click at [382, 610] on icon at bounding box center [378, 618] width 9 height 17
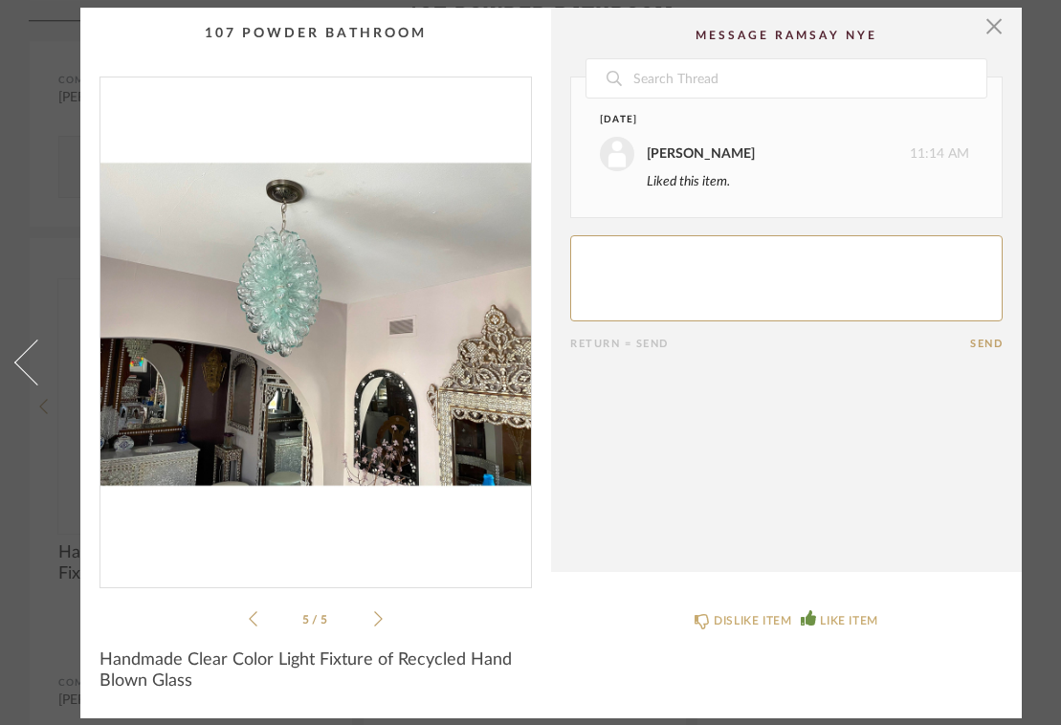
click at [382, 610] on icon at bounding box center [378, 618] width 9 height 17
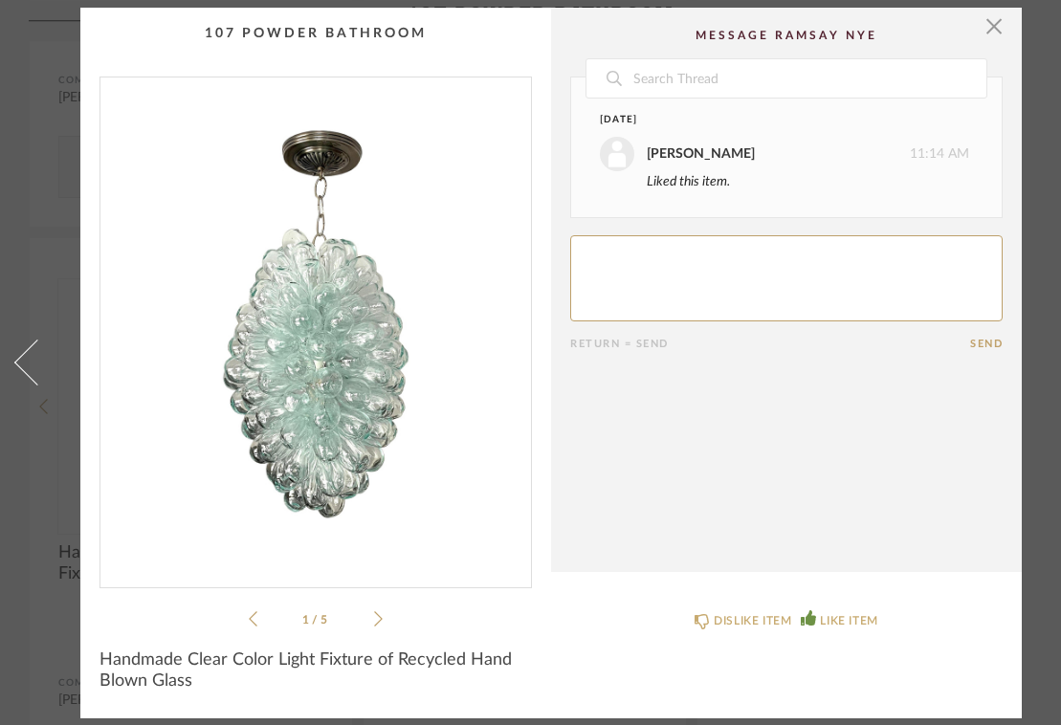
click at [382, 610] on icon at bounding box center [378, 618] width 9 height 17
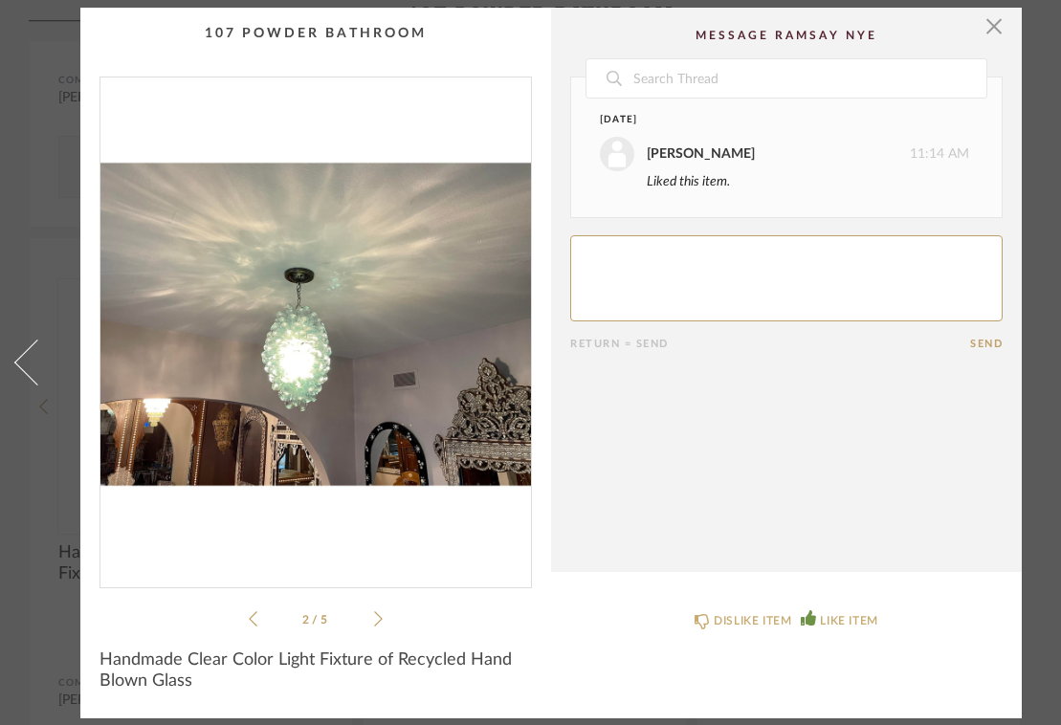
click at [382, 610] on icon at bounding box center [378, 618] width 9 height 17
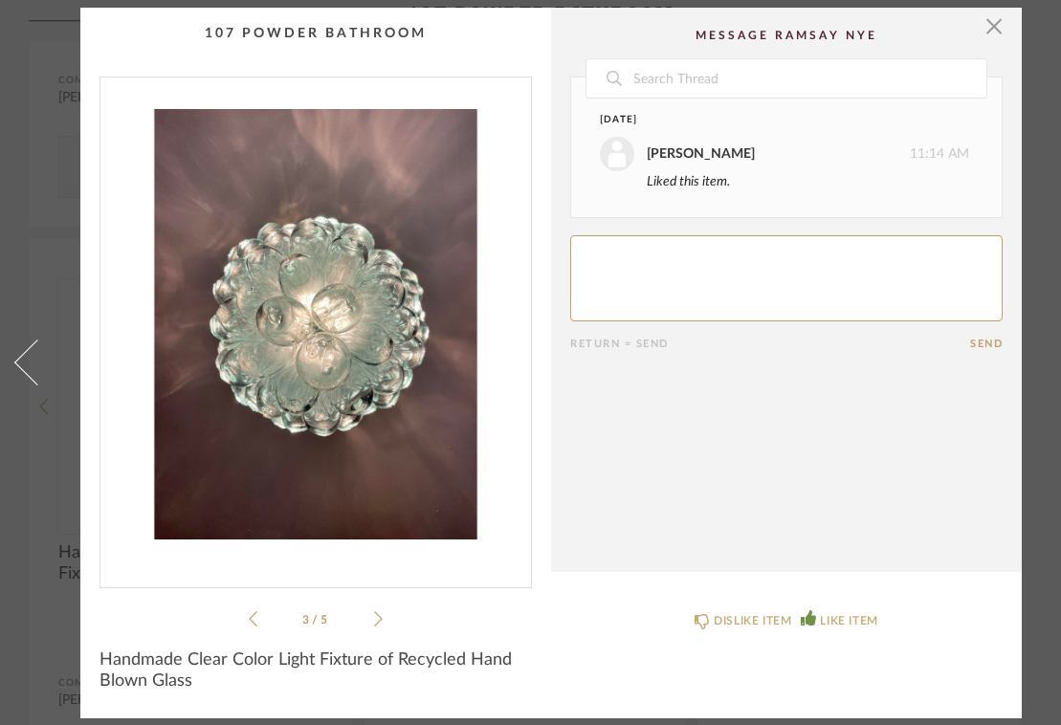
click at [382, 610] on icon at bounding box center [378, 618] width 9 height 17
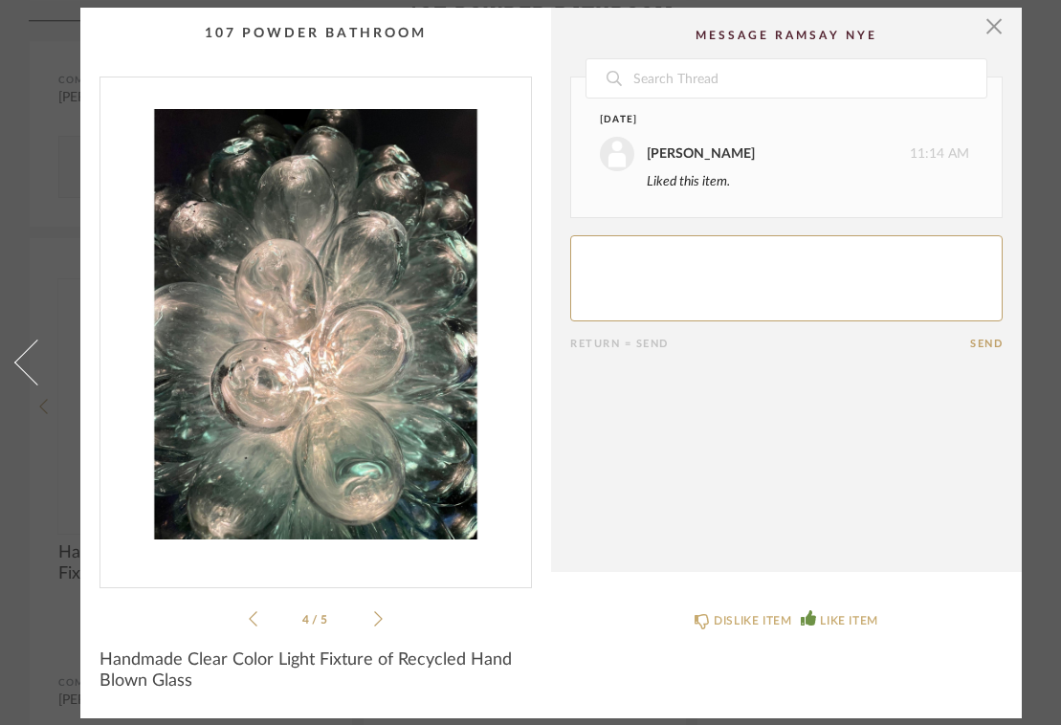
click at [382, 610] on icon at bounding box center [378, 618] width 9 height 17
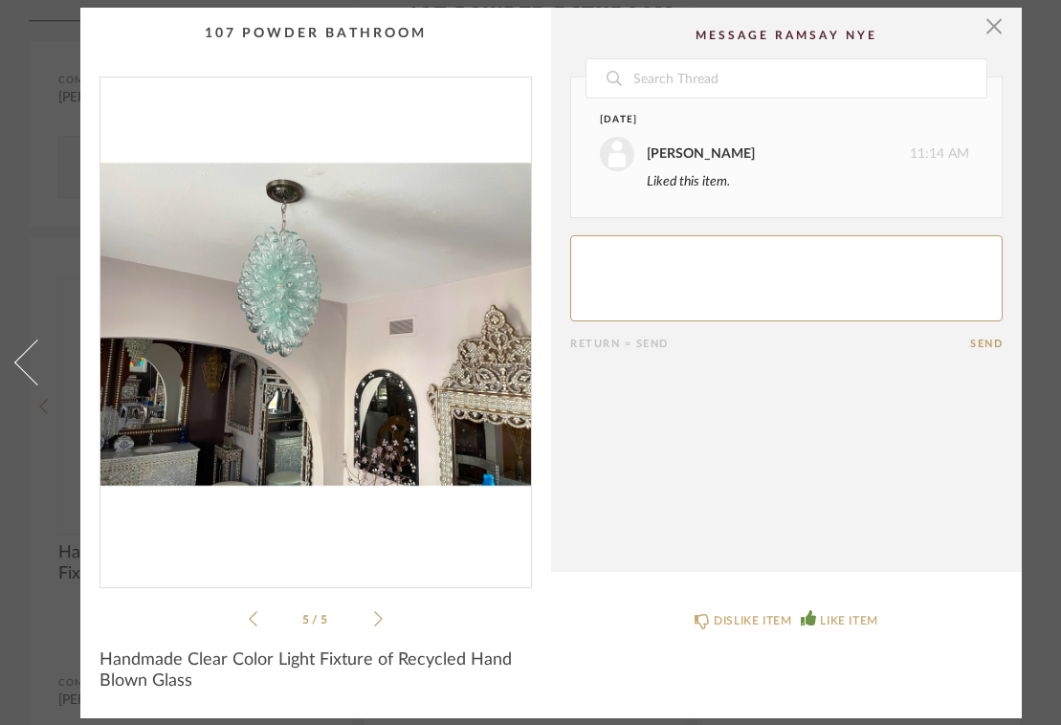
click at [382, 610] on icon at bounding box center [378, 618] width 9 height 17
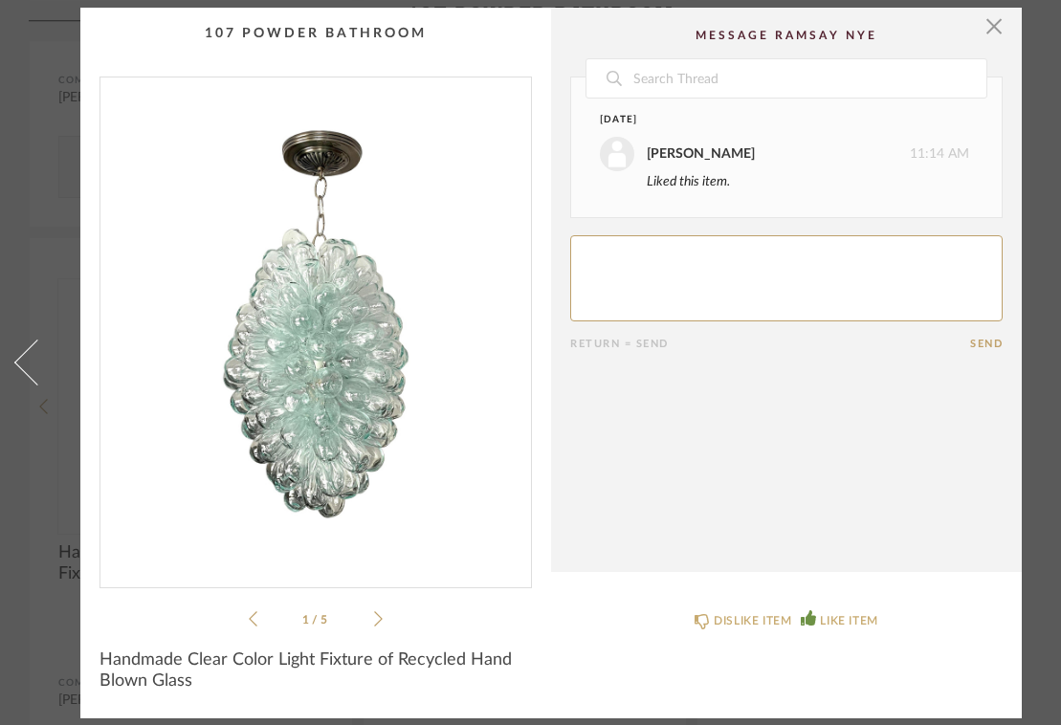
click at [382, 610] on icon at bounding box center [378, 618] width 9 height 17
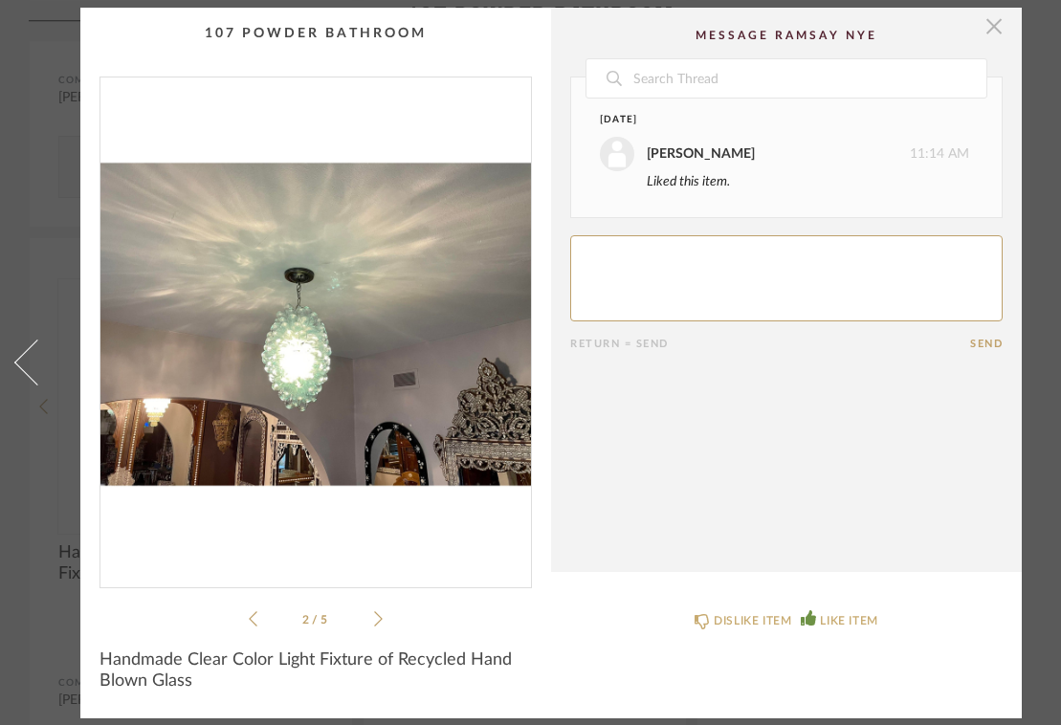
click at [996, 25] on span "button" at bounding box center [994, 27] width 38 height 38
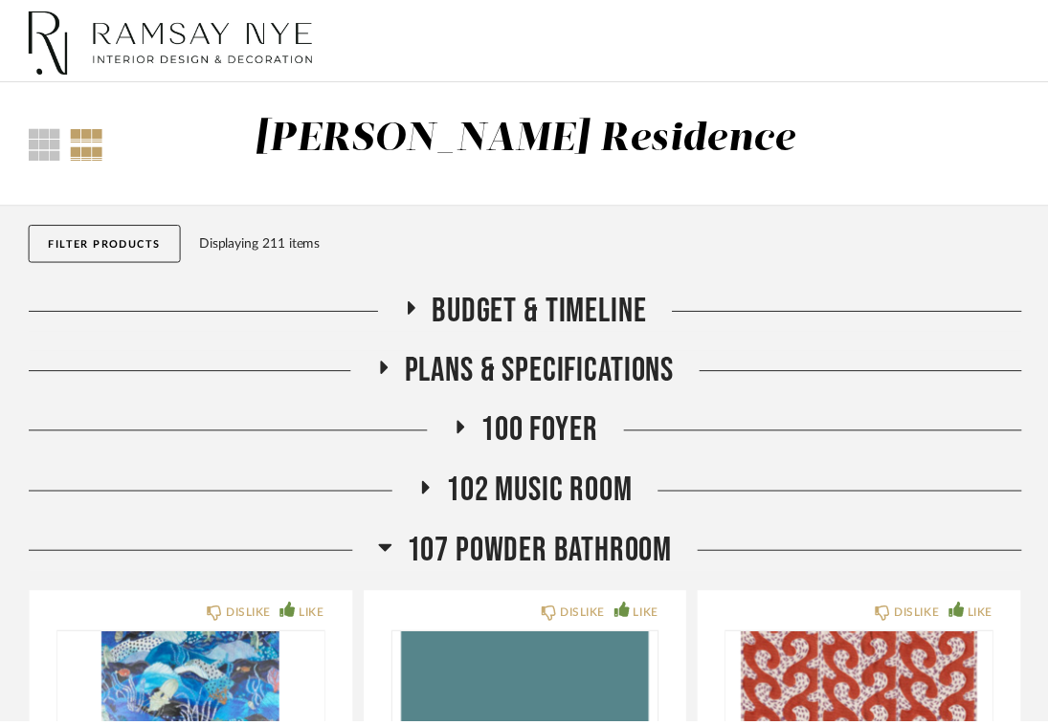
scroll to position [958, 0]
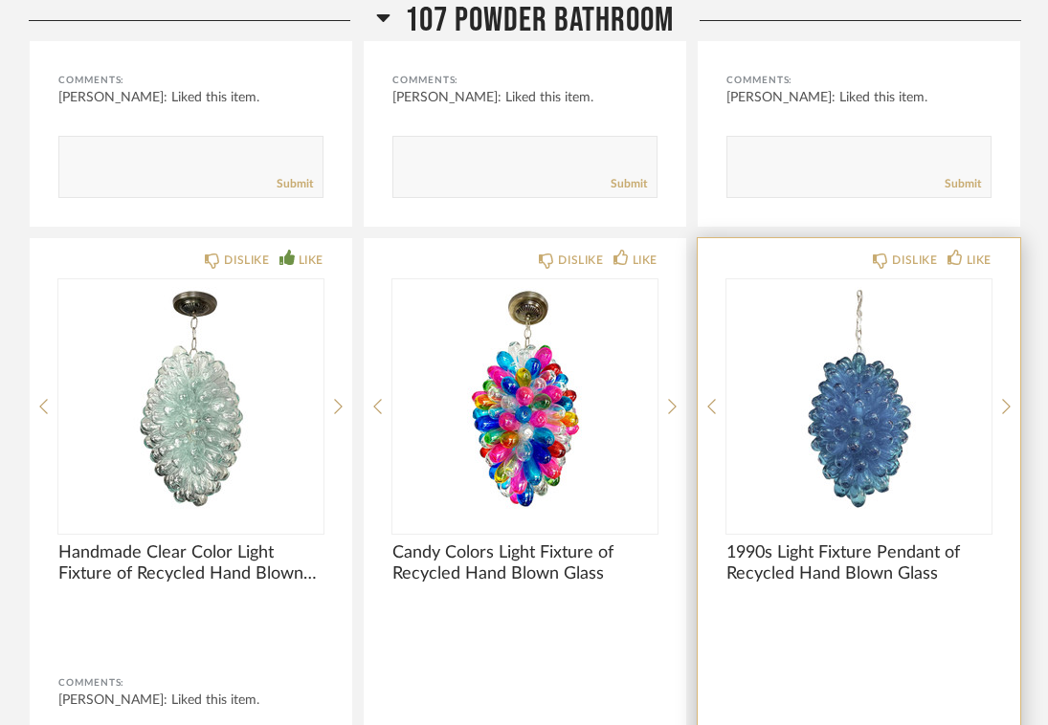
click at [870, 463] on img "0" at bounding box center [858, 398] width 265 height 239
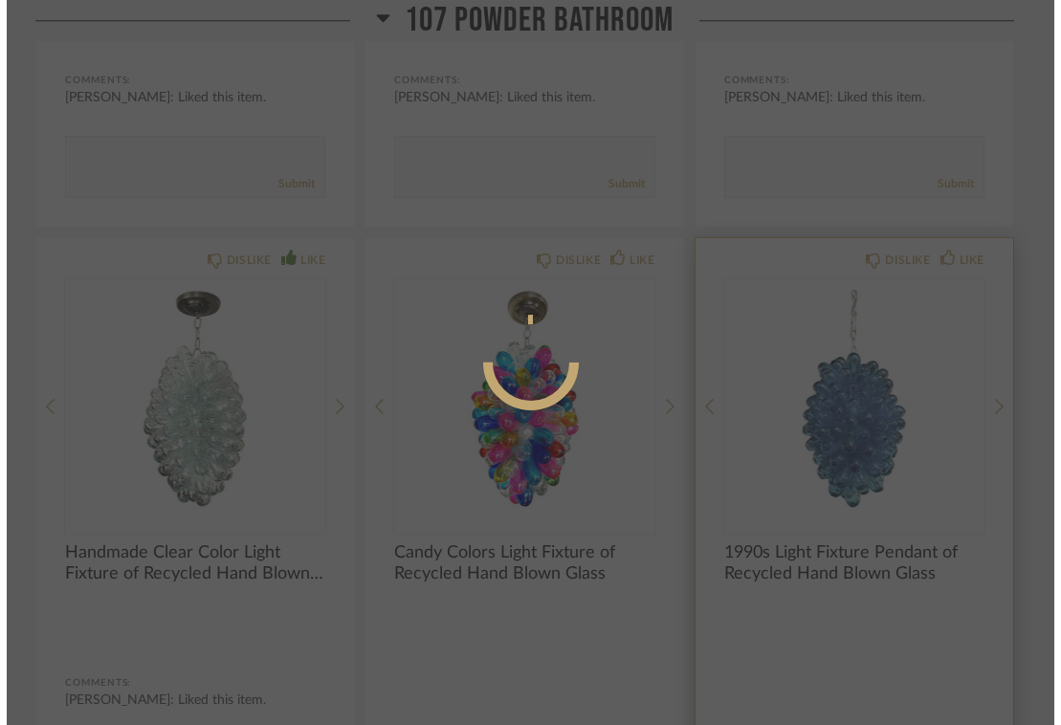
scroll to position [0, 0]
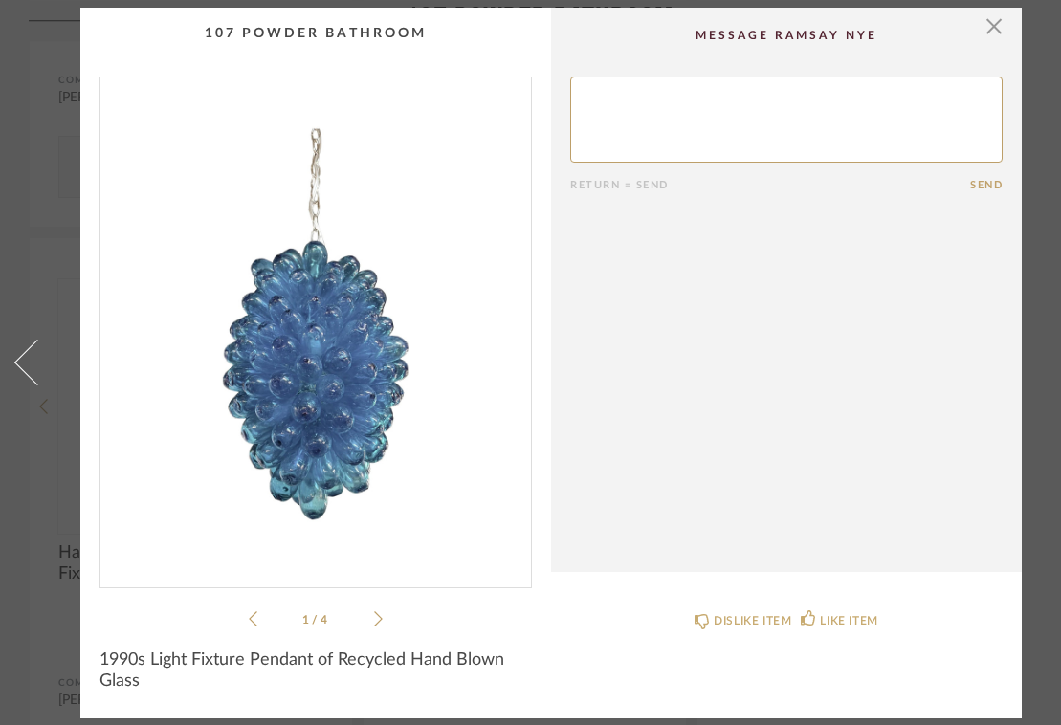
click at [383, 613] on div "1 / 4" at bounding box center [316, 354] width 433 height 554
click at [379, 613] on icon at bounding box center [378, 618] width 9 height 17
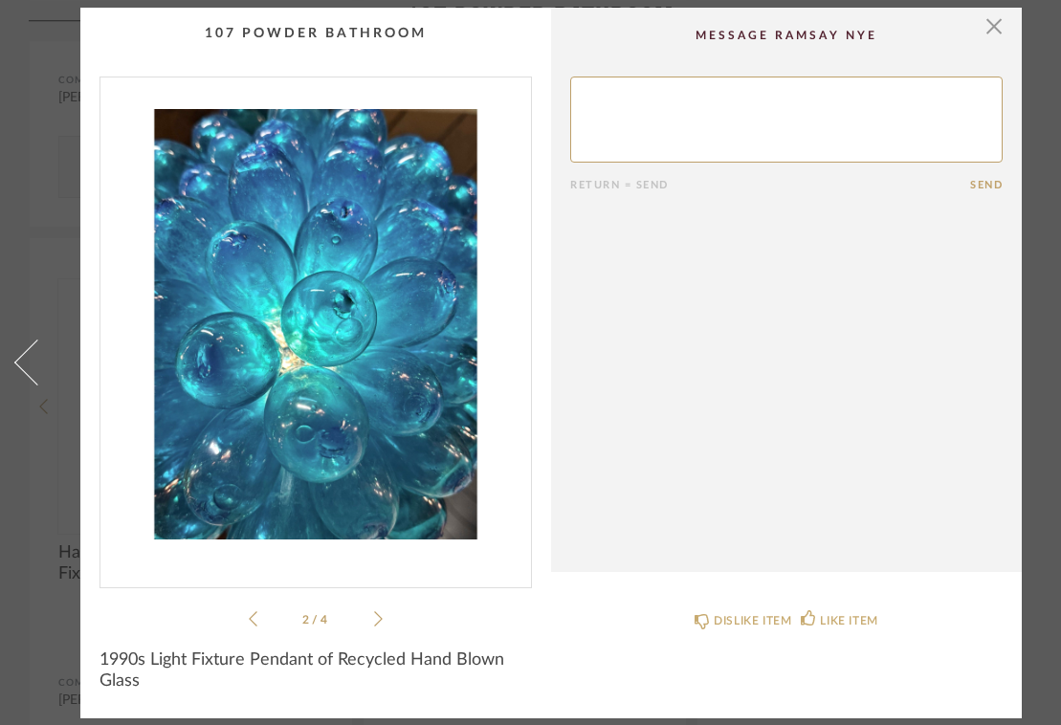
click at [379, 613] on icon at bounding box center [378, 618] width 9 height 17
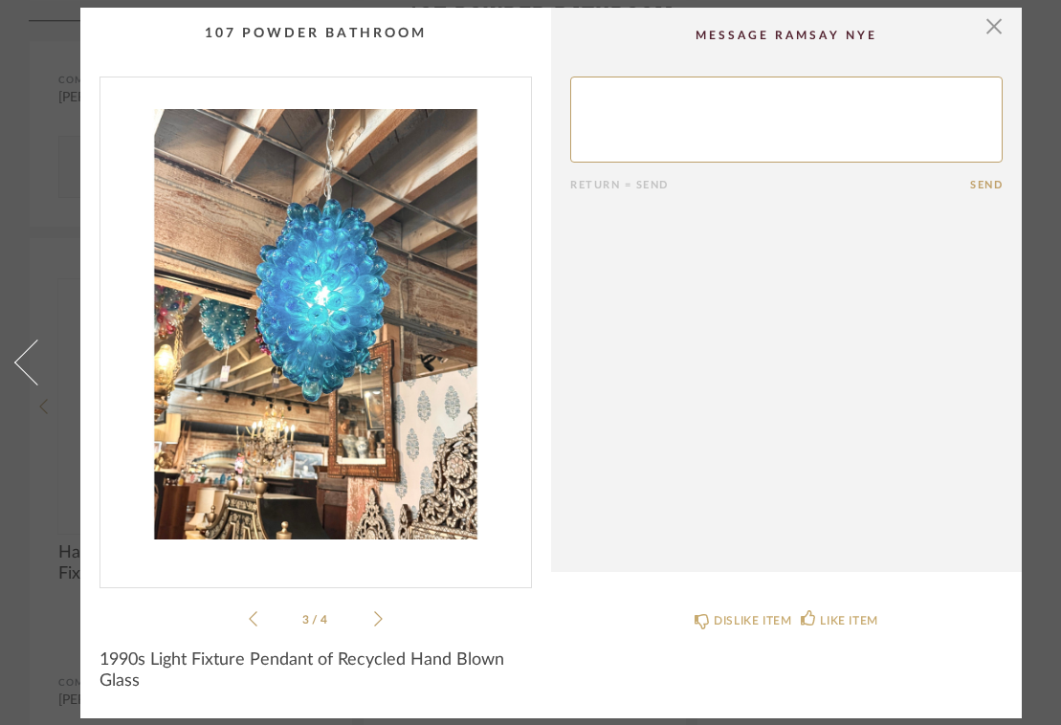
click at [379, 613] on icon at bounding box center [378, 618] width 9 height 17
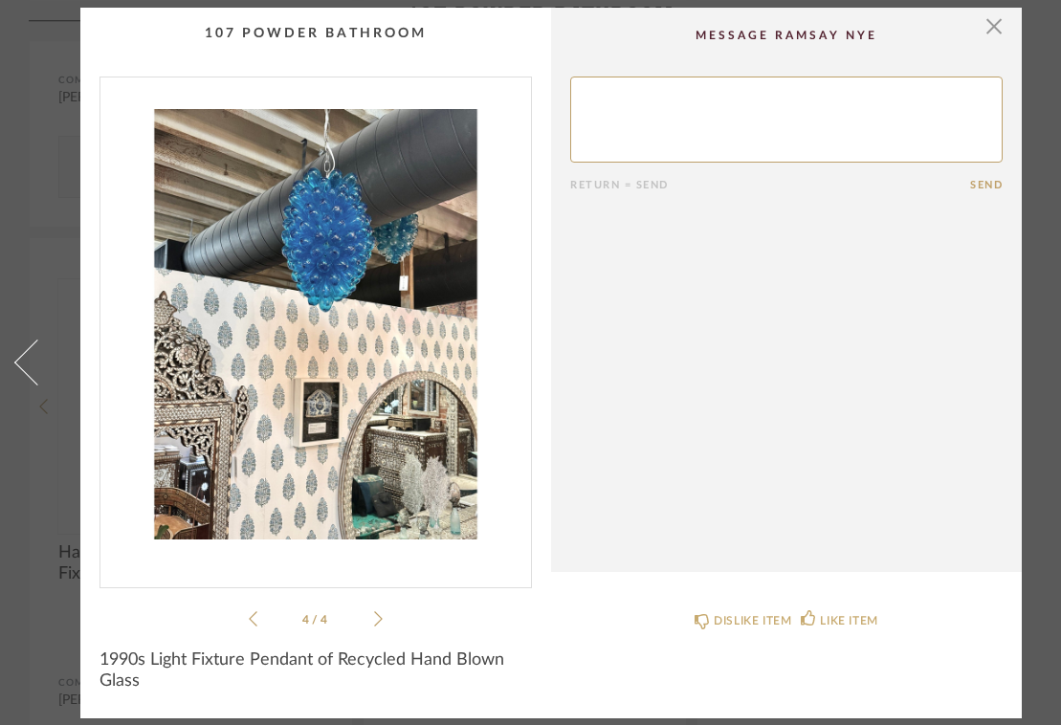
click at [379, 613] on icon at bounding box center [378, 618] width 9 height 17
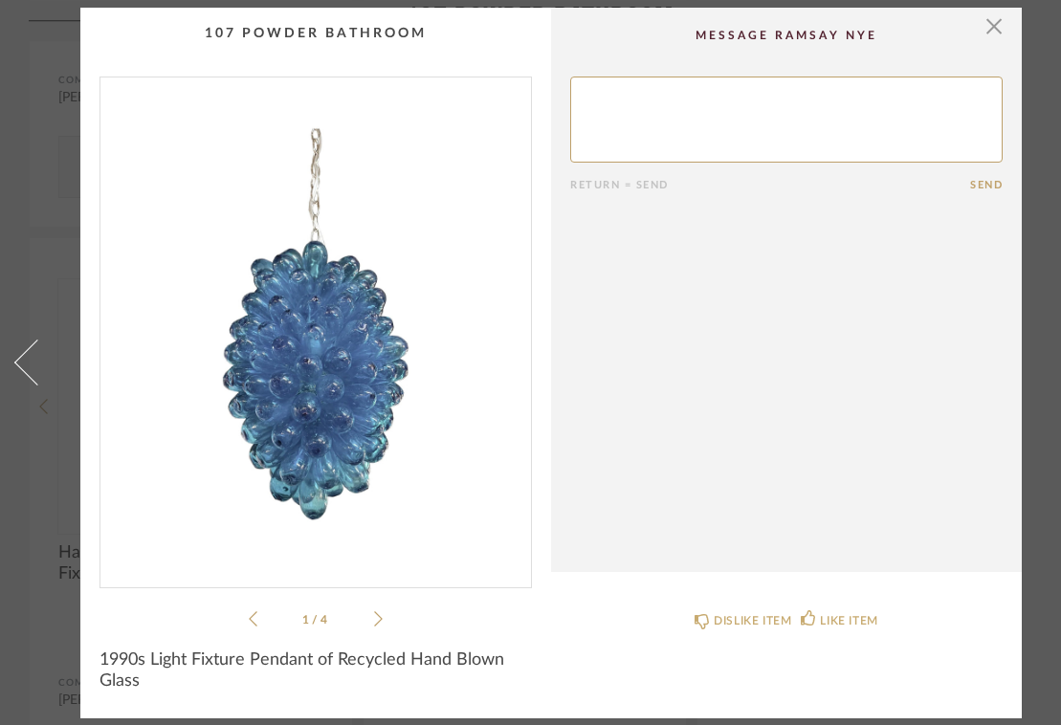
click at [246, 610] on div "1 / 4" at bounding box center [316, 354] width 433 height 554
click at [253, 611] on icon at bounding box center [253, 618] width 9 height 17
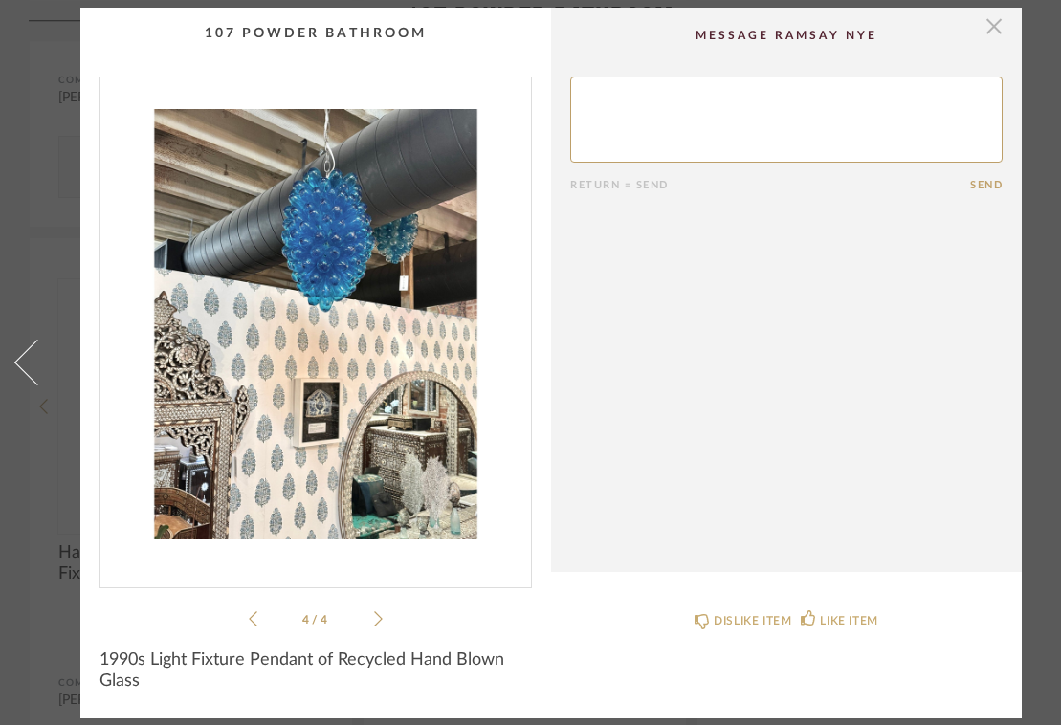
click at [990, 24] on span "button" at bounding box center [994, 27] width 38 height 38
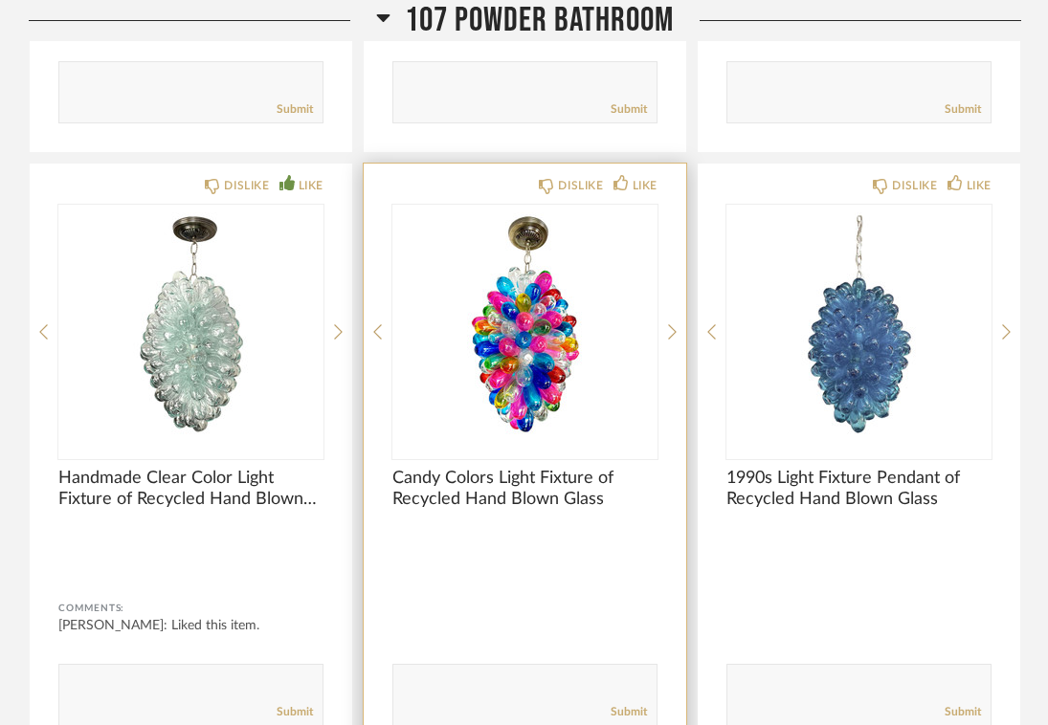
scroll to position [1055, 0]
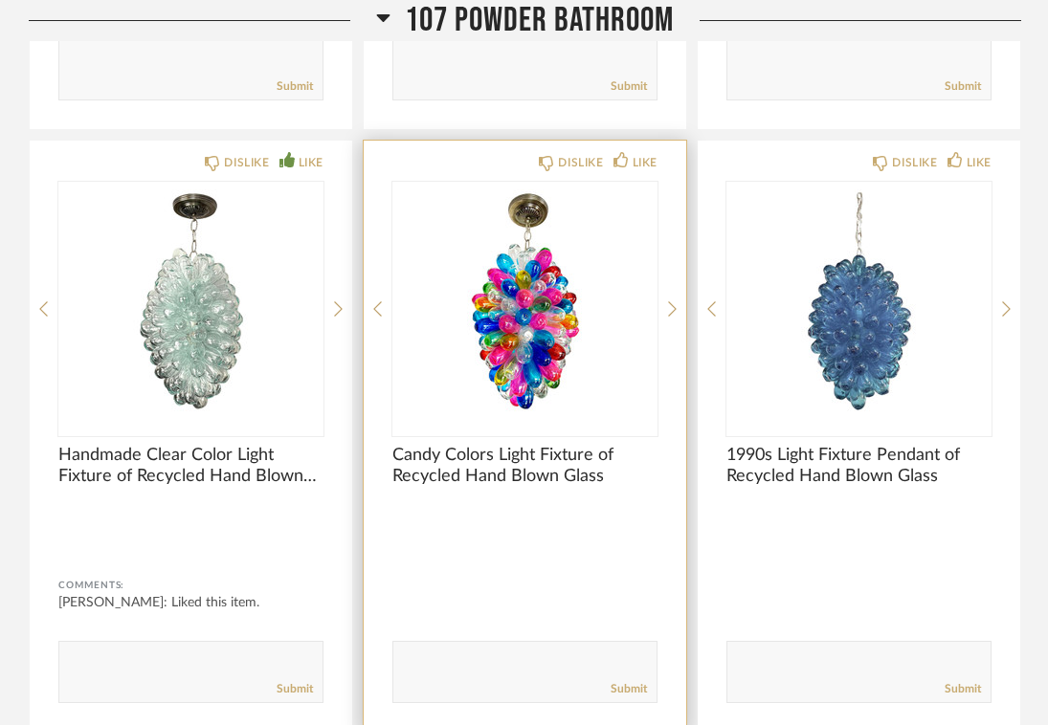
click at [519, 330] on img "0" at bounding box center [524, 301] width 265 height 239
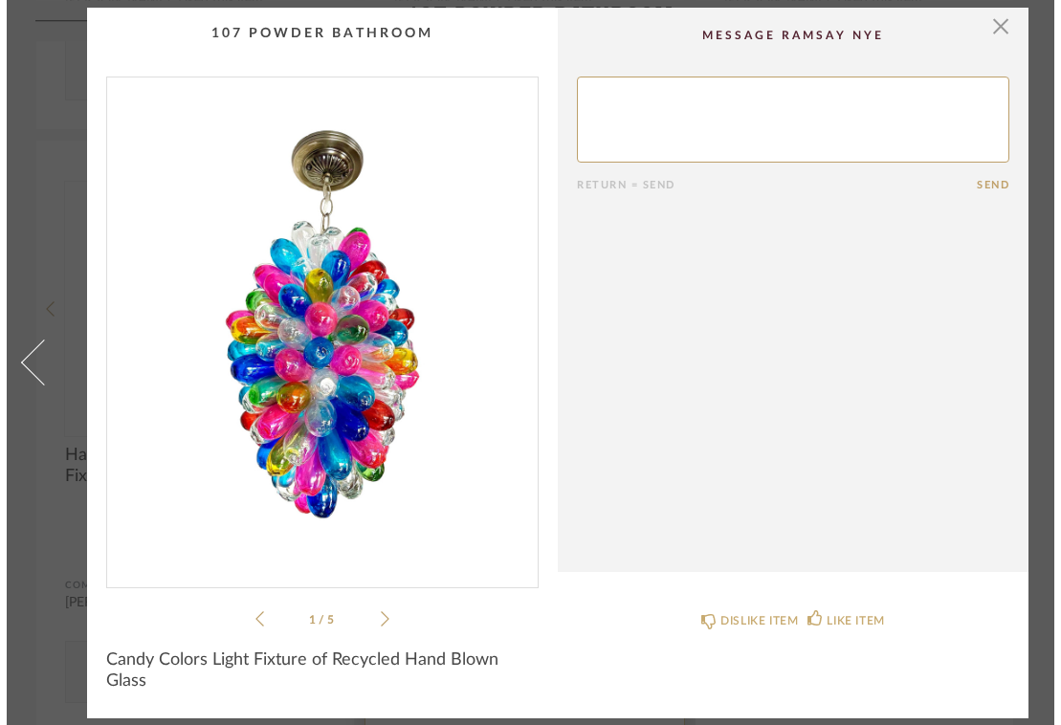
scroll to position [0, 0]
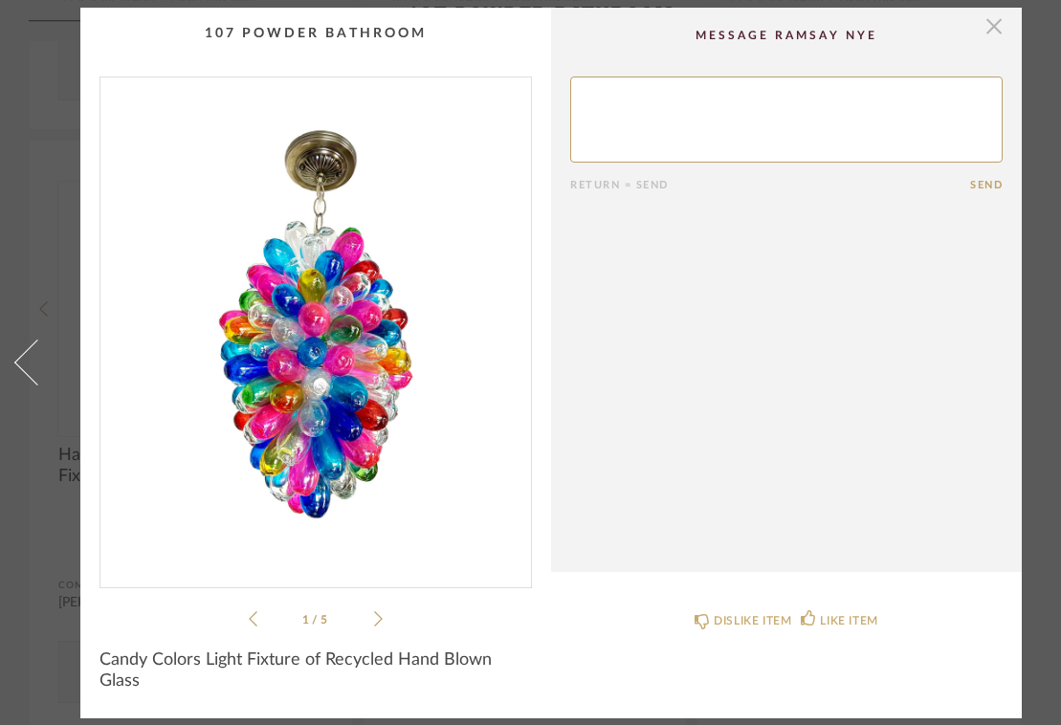
click at [997, 30] on span "button" at bounding box center [994, 27] width 38 height 38
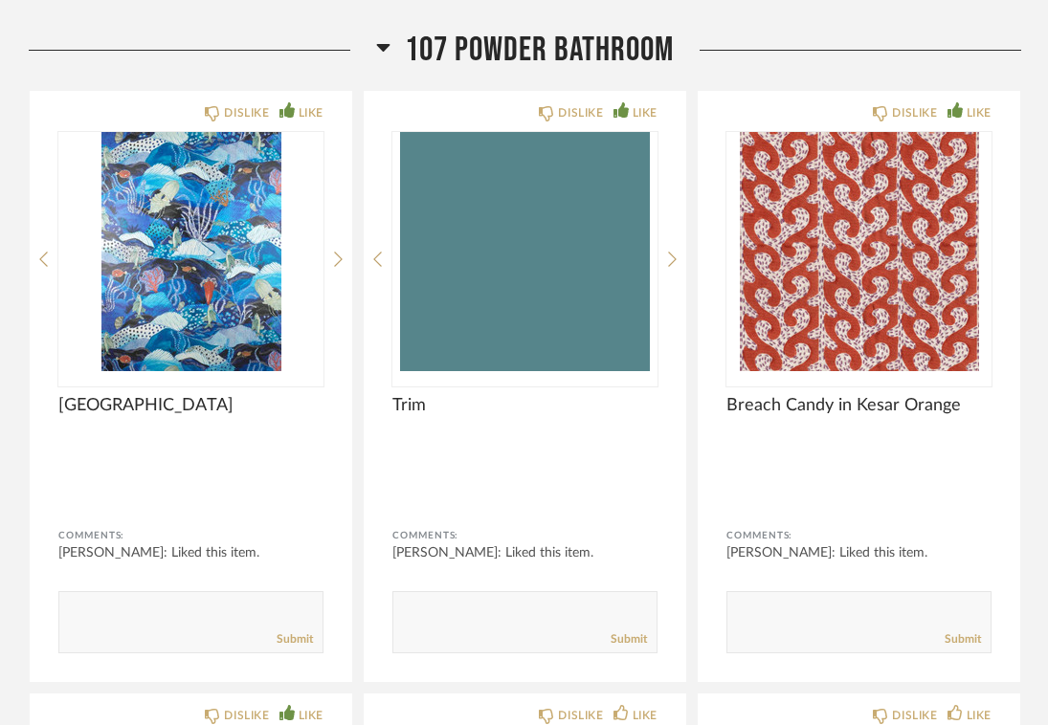
scroll to position [447, 0]
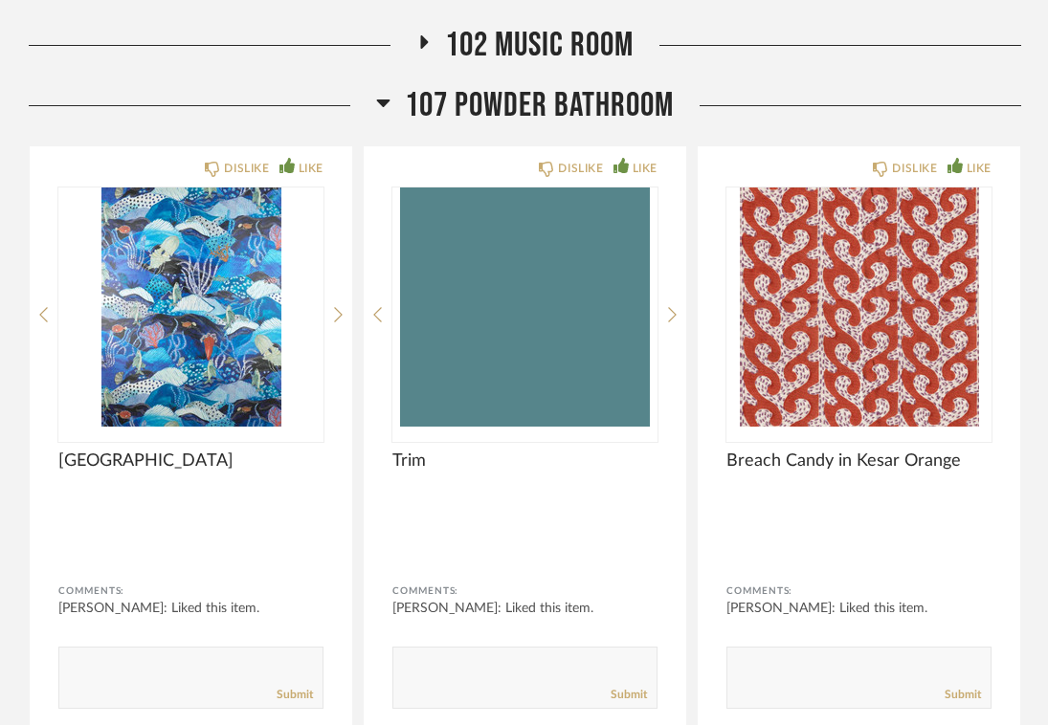
click at [389, 107] on icon at bounding box center [383, 102] width 14 height 23
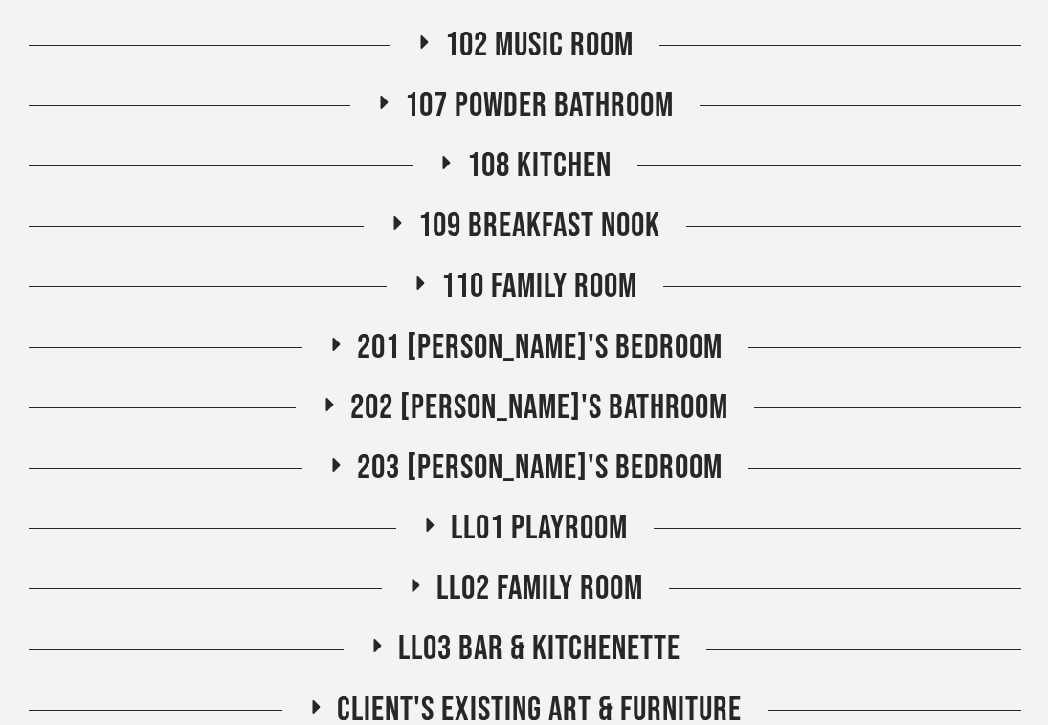
click at [419, 43] on icon at bounding box center [423, 41] width 23 height 14
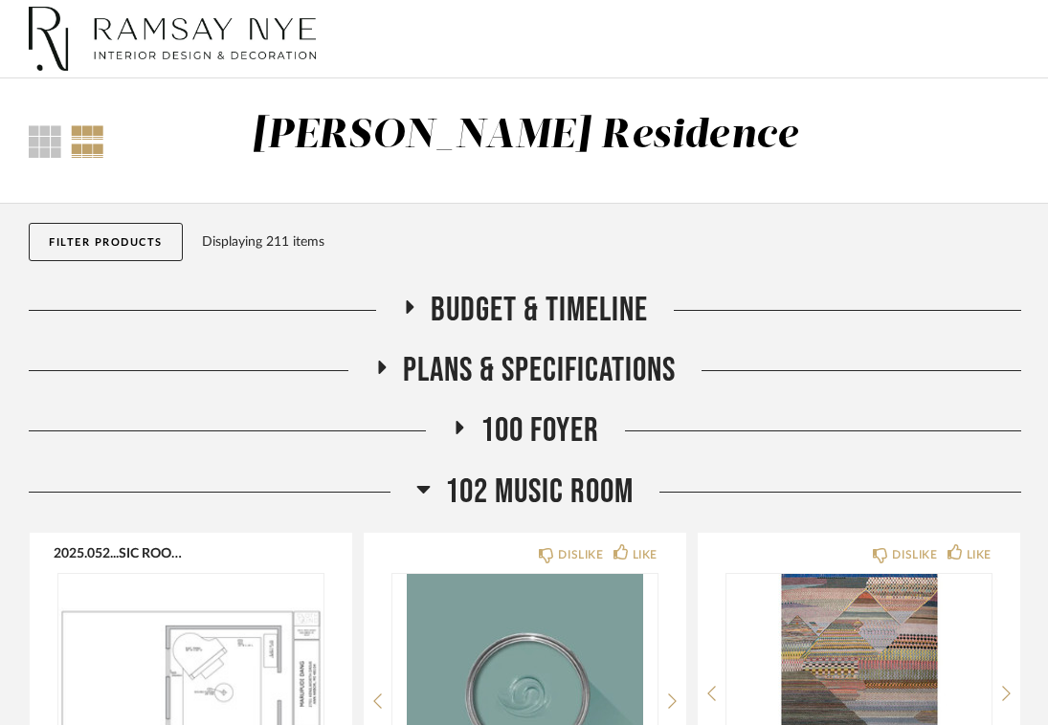
scroll to position [0, 0]
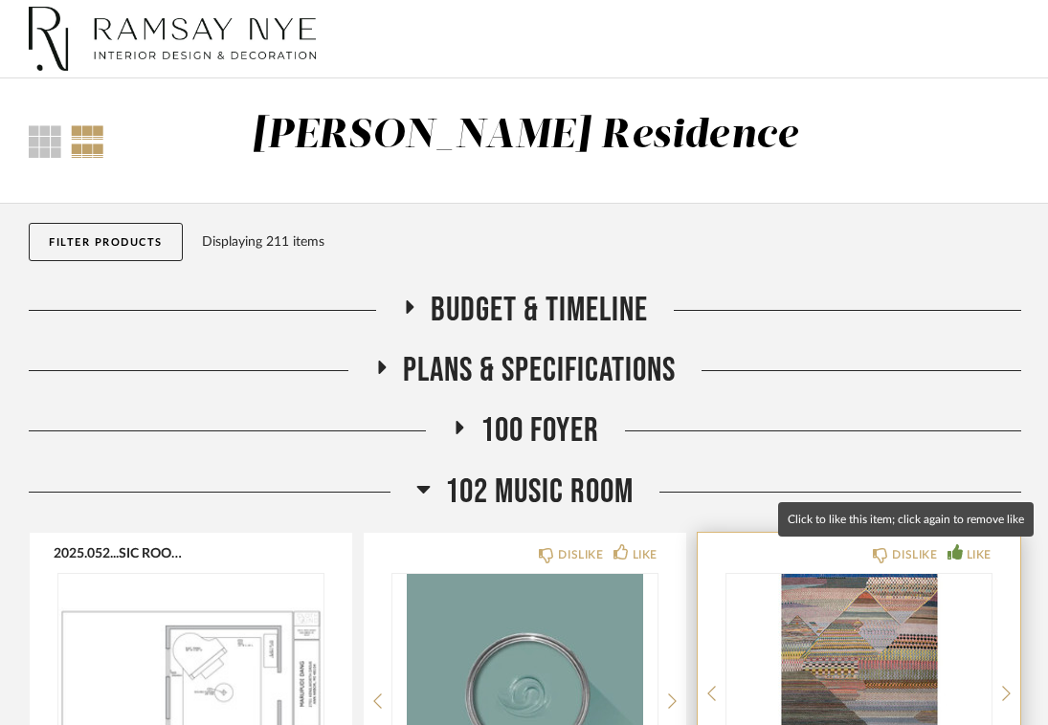
click at [973, 551] on div "LIKE" at bounding box center [978, 554] width 25 height 19
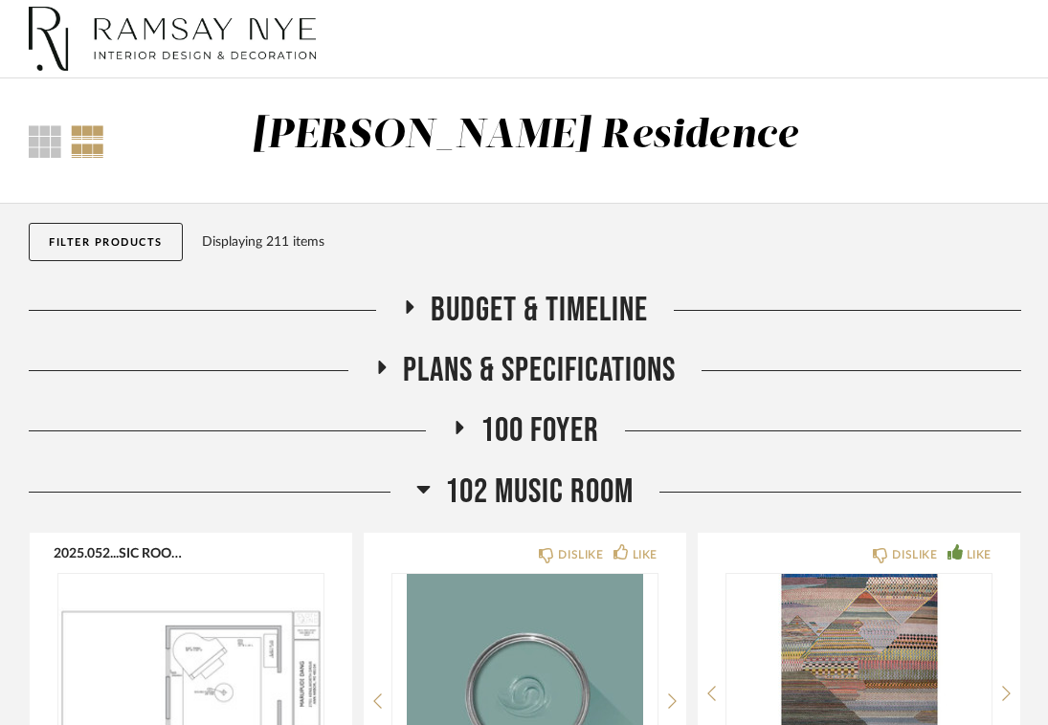
click at [427, 486] on icon at bounding box center [423, 490] width 13 height 8
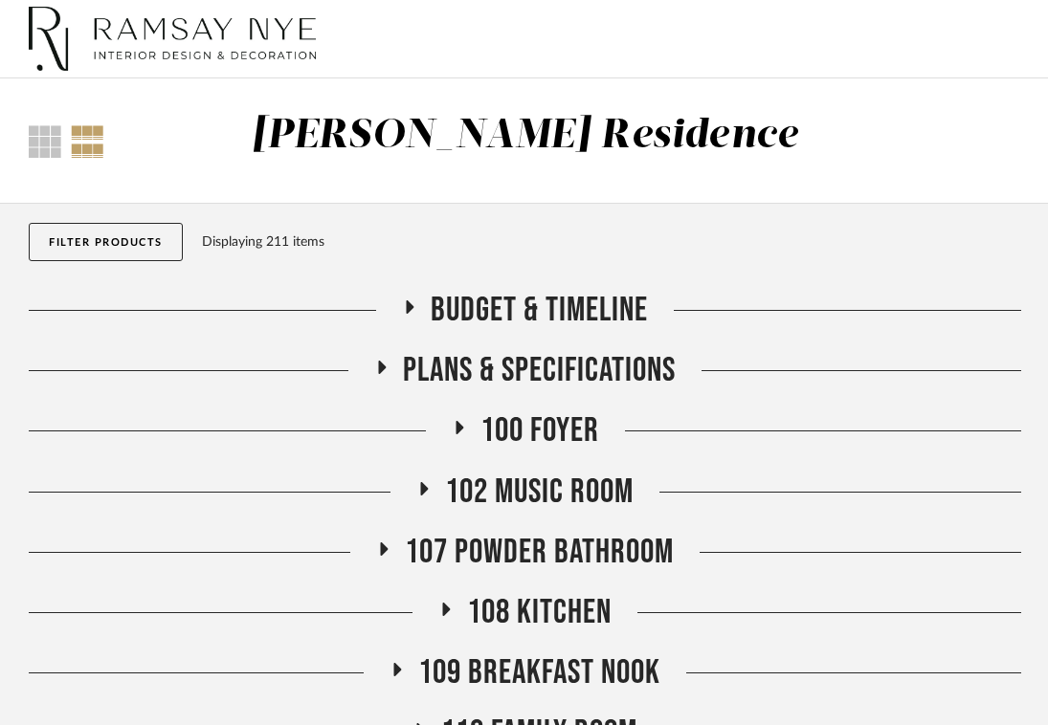
click at [461, 427] on icon at bounding box center [459, 427] width 8 height 13
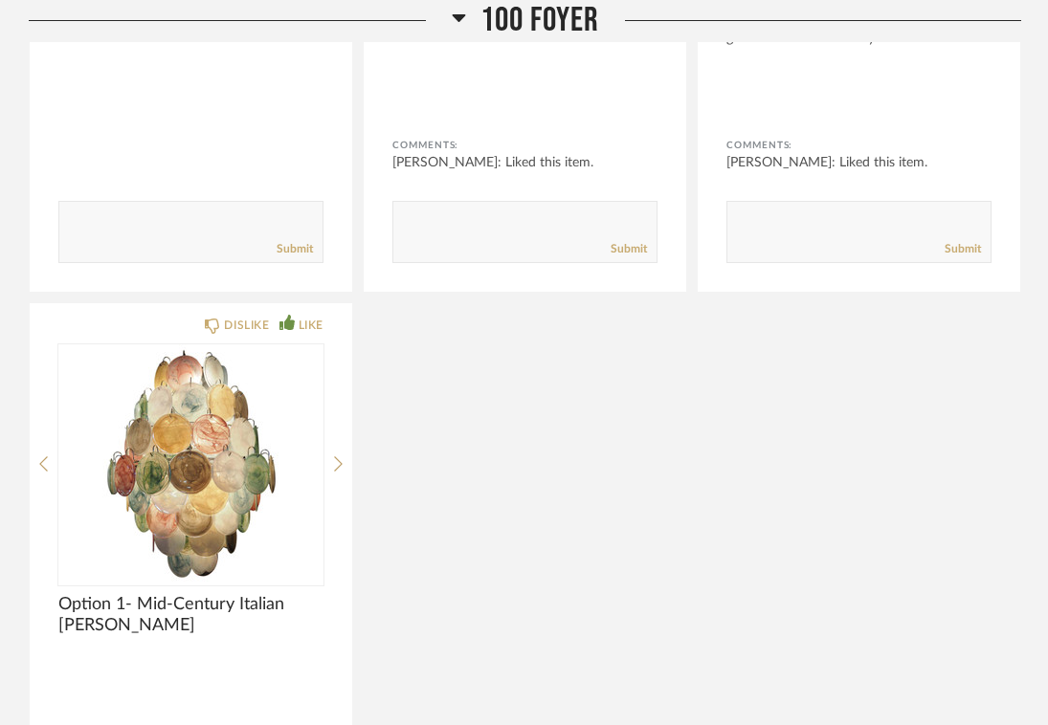
scroll to position [799, 0]
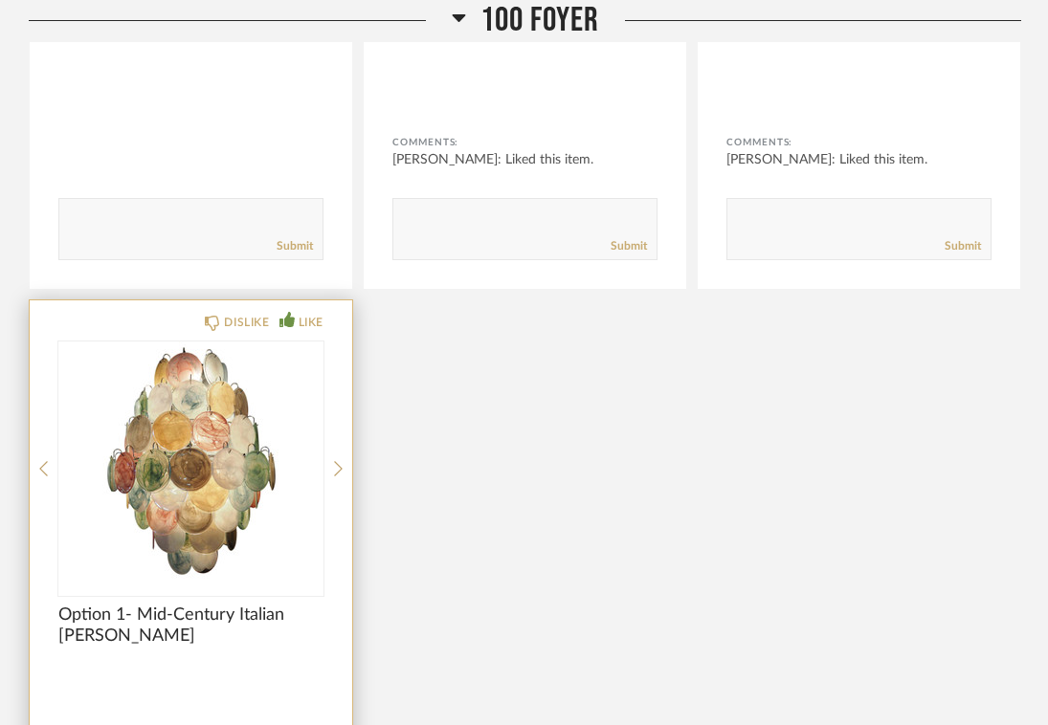
click at [0, 0] on img at bounding box center [0, 0] width 0 height 0
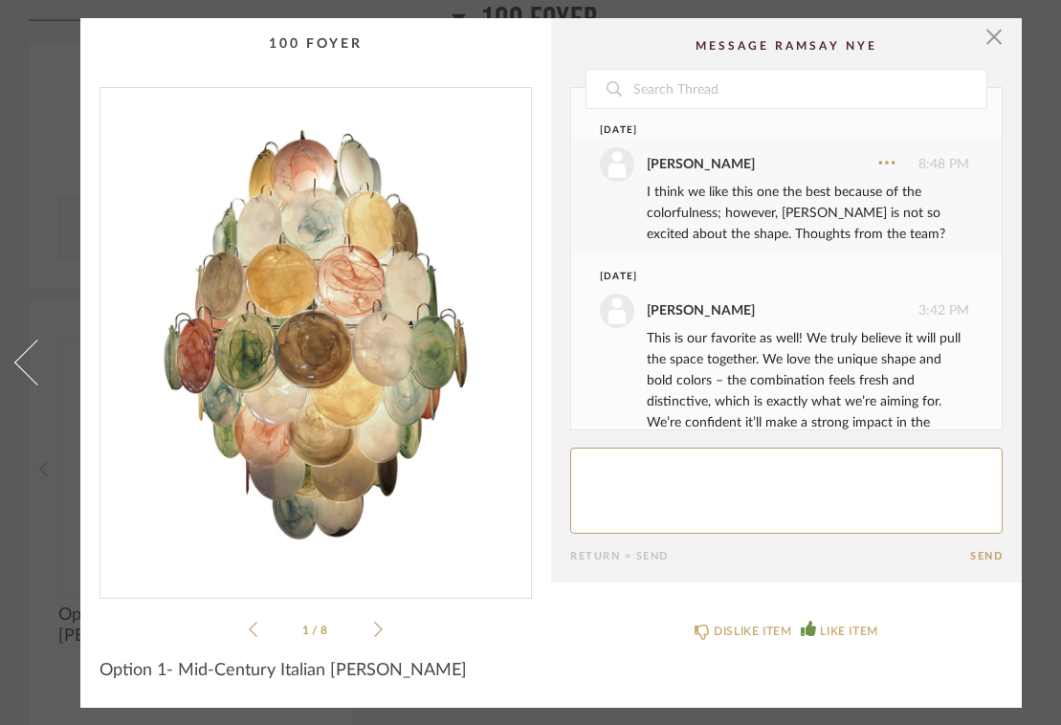
scroll to position [175, 0]
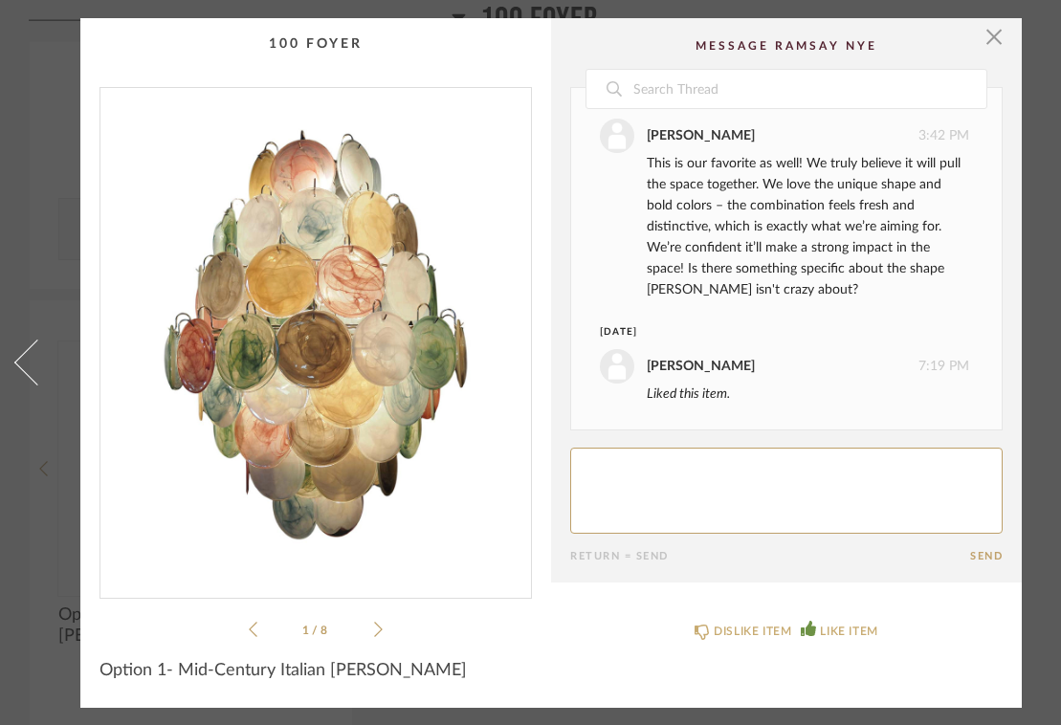
click at [381, 622] on icon at bounding box center [378, 629] width 9 height 15
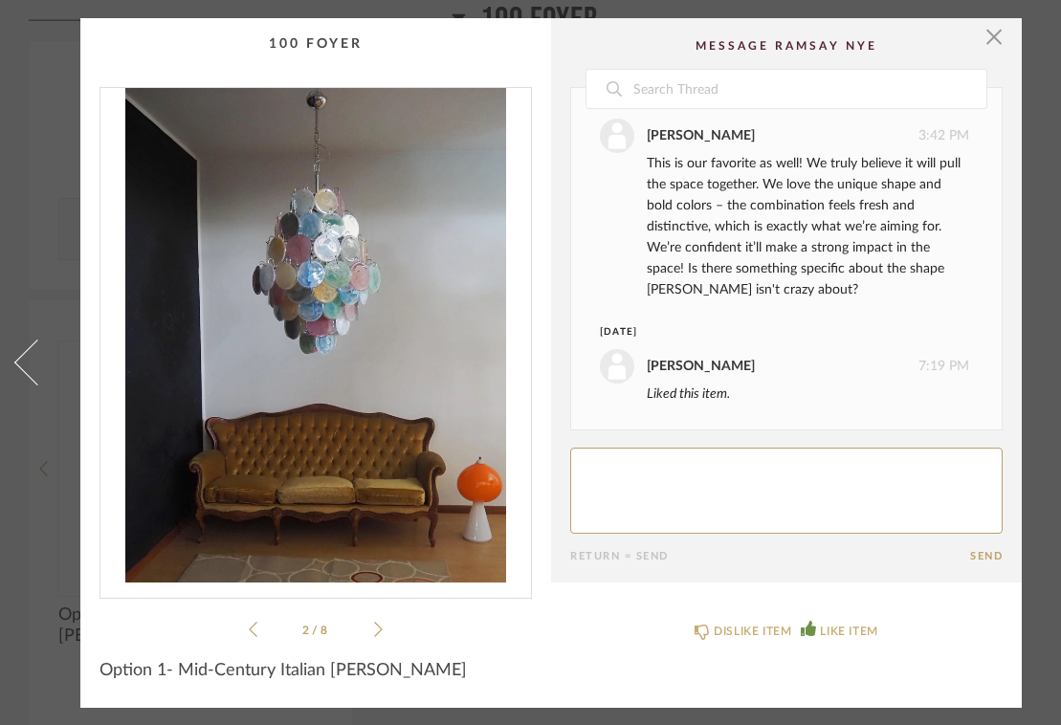
click at [381, 622] on icon at bounding box center [378, 629] width 9 height 15
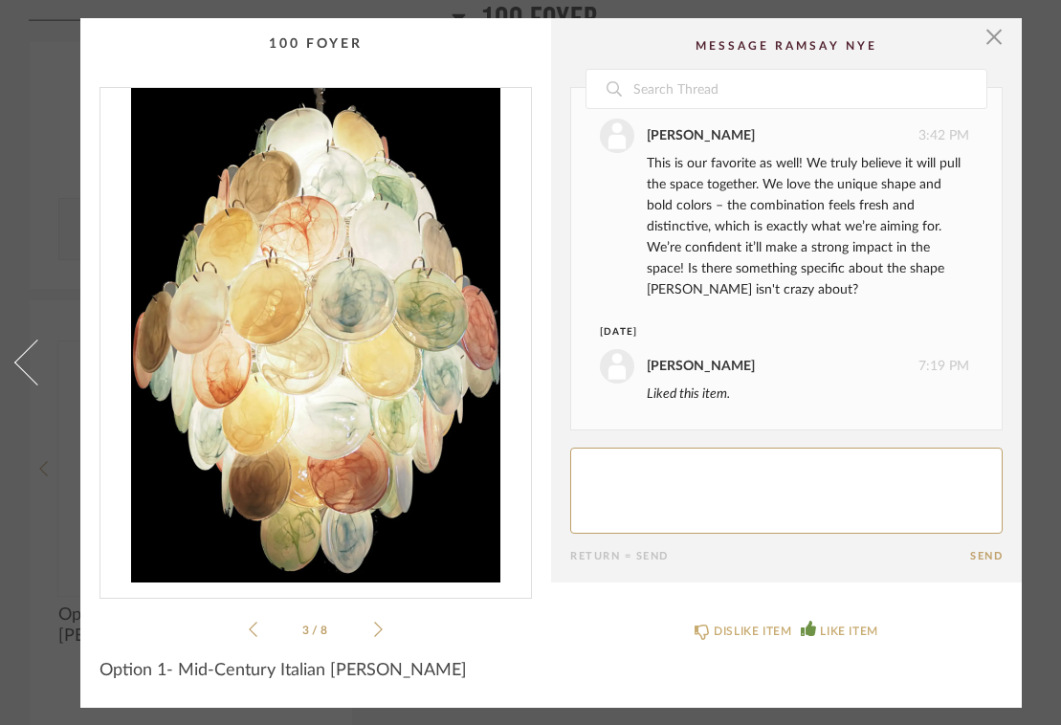
click at [381, 622] on icon at bounding box center [378, 629] width 9 height 15
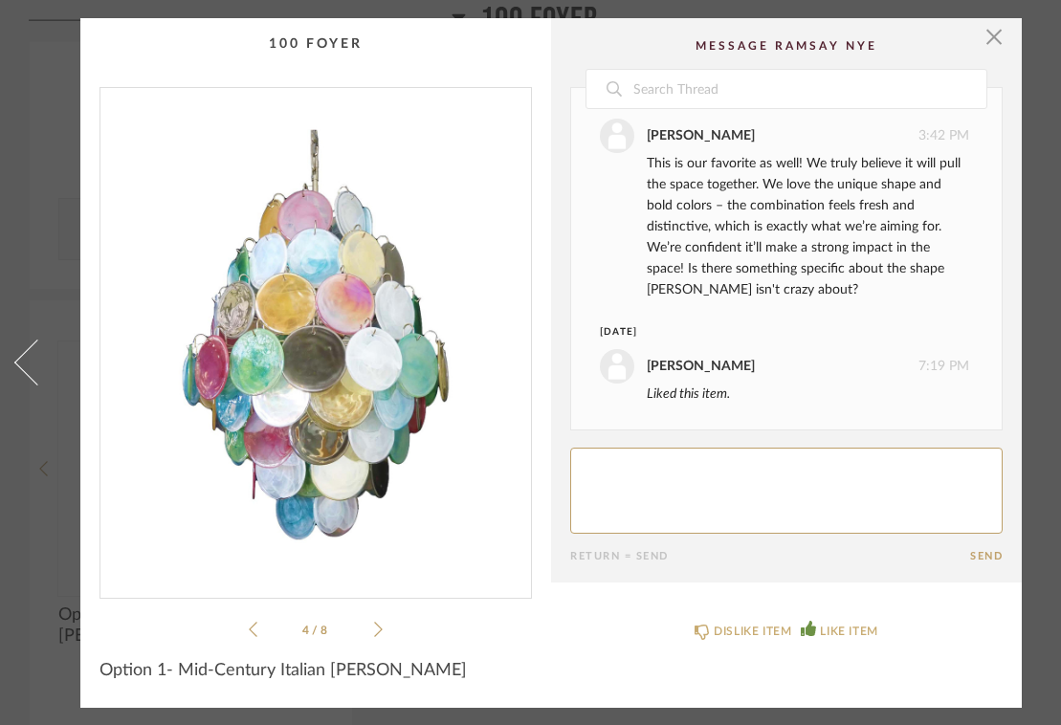
click at [381, 622] on icon at bounding box center [378, 629] width 9 height 15
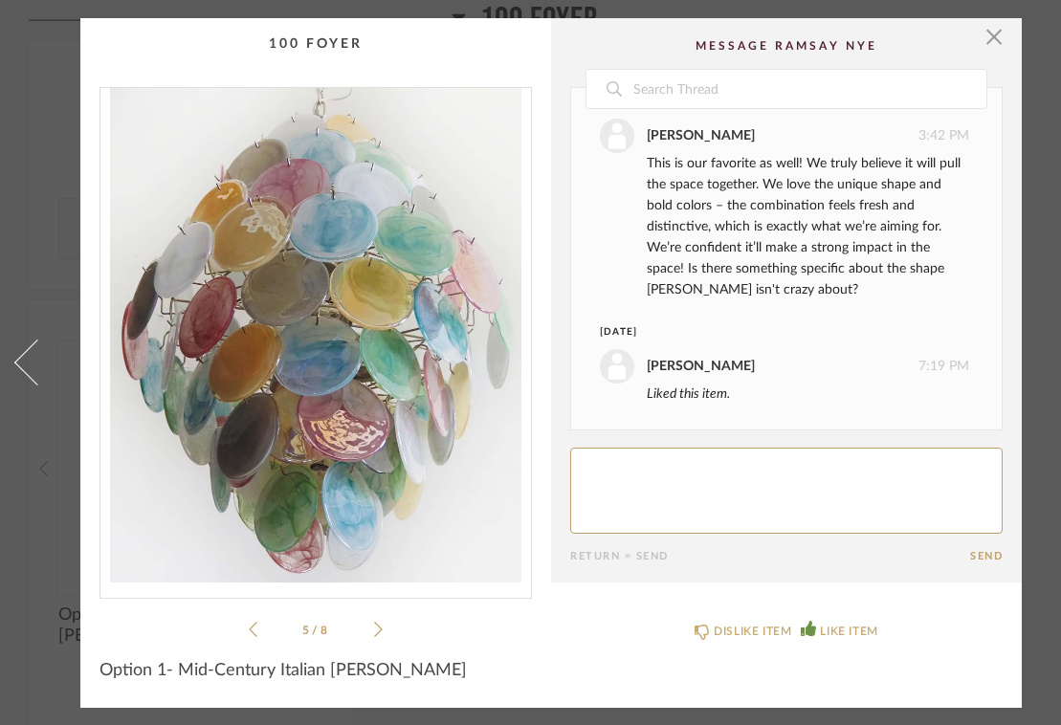
click at [381, 622] on icon at bounding box center [378, 629] width 9 height 15
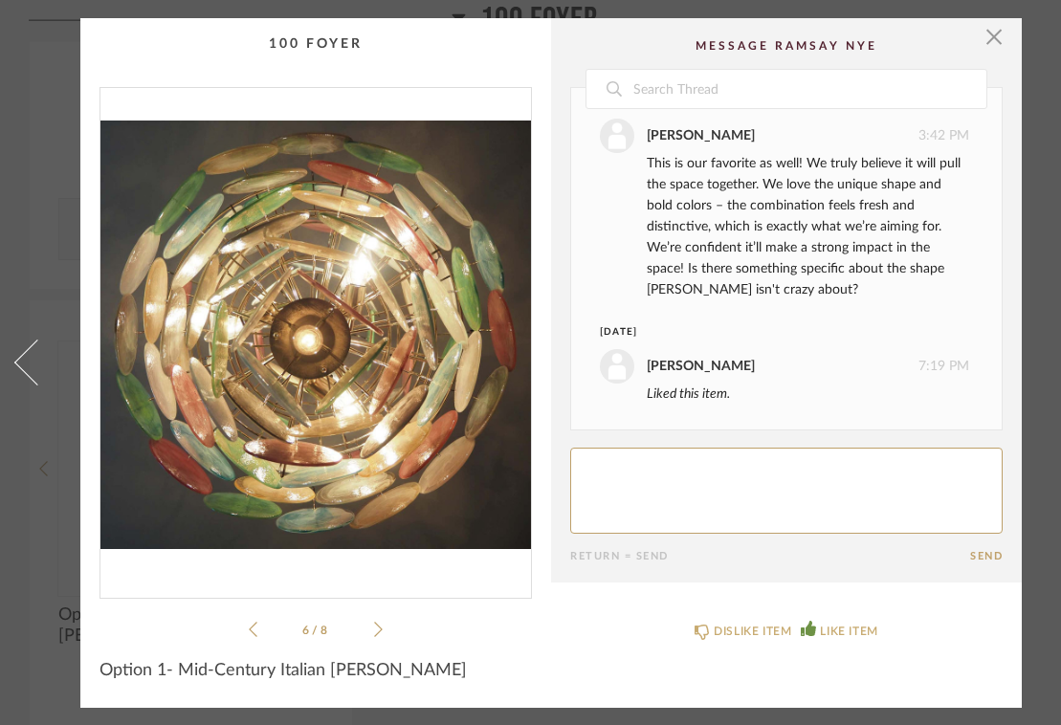
click at [377, 624] on icon at bounding box center [378, 629] width 9 height 17
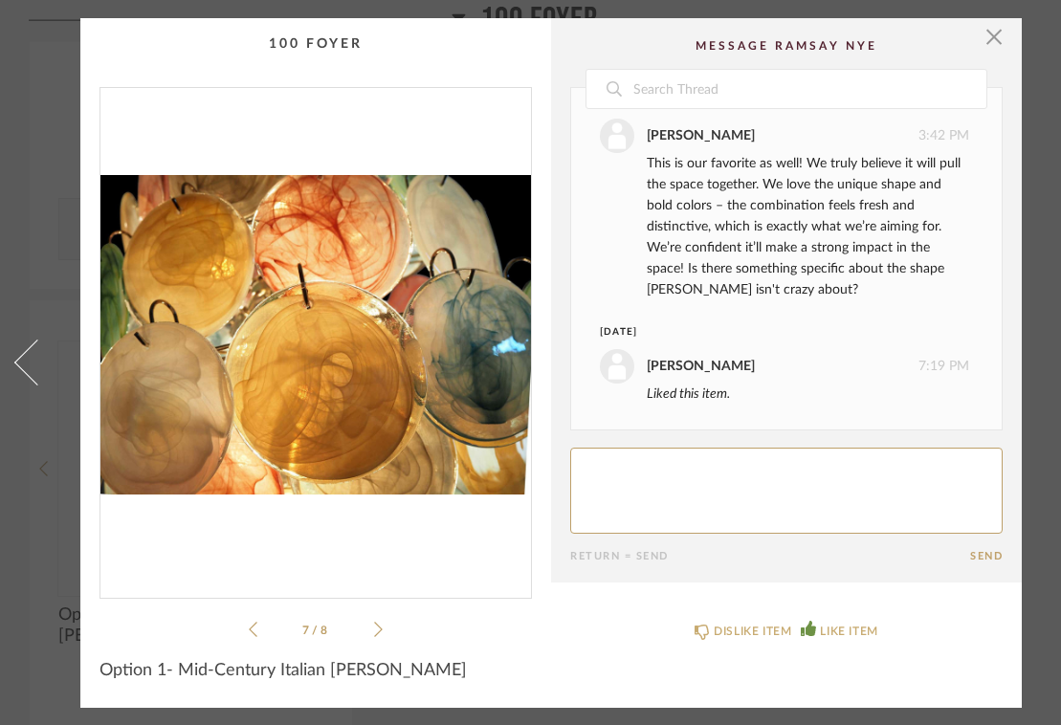
click at [377, 624] on icon at bounding box center [378, 629] width 9 height 17
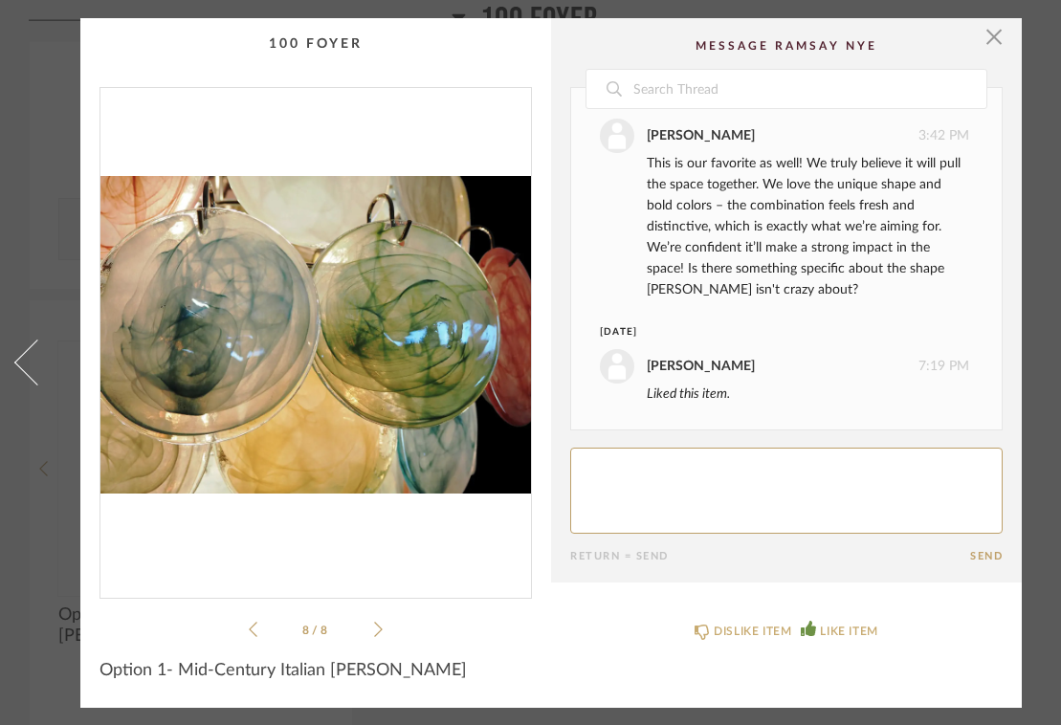
click at [377, 624] on icon at bounding box center [378, 629] width 9 height 17
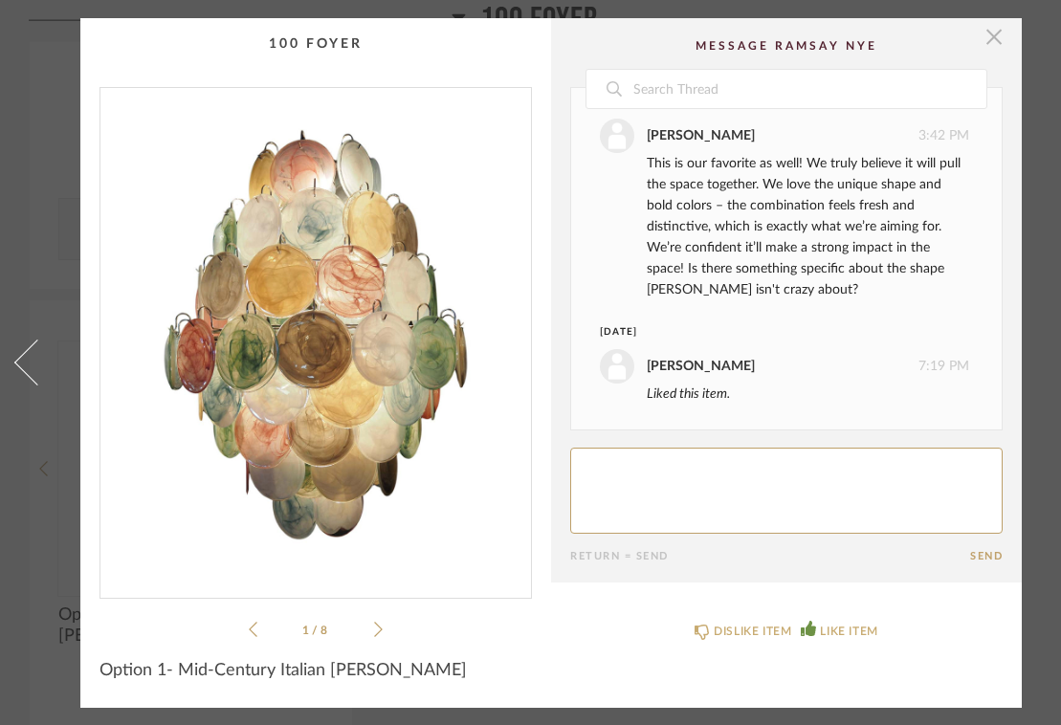
click at [993, 35] on span "button" at bounding box center [994, 37] width 38 height 38
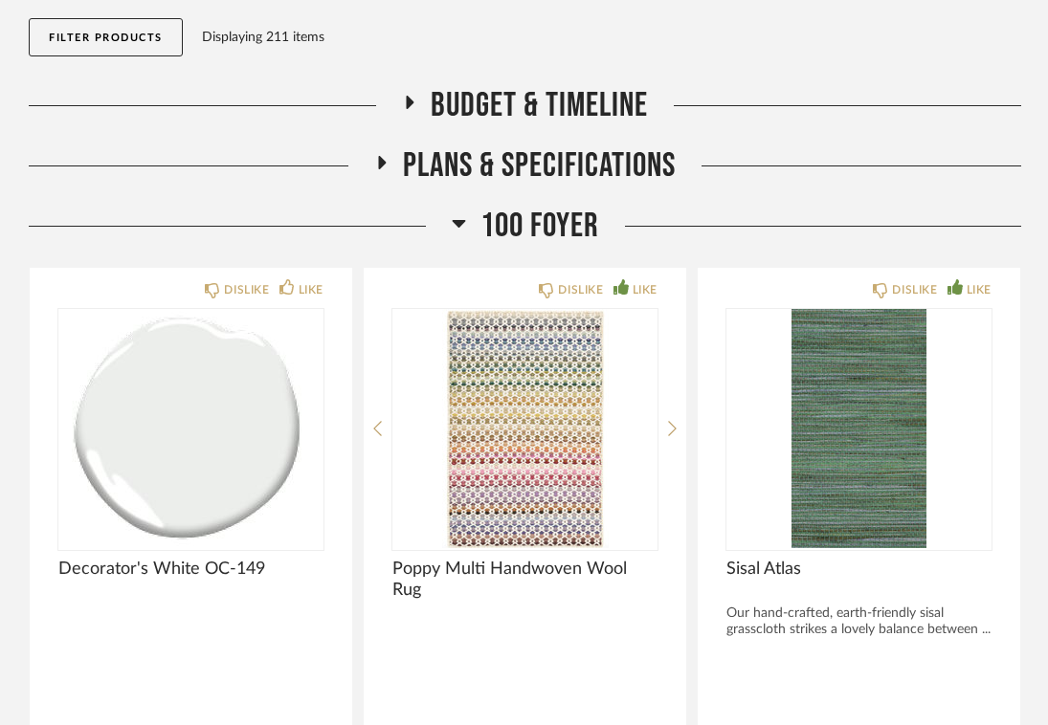
scroll to position [200, 0]
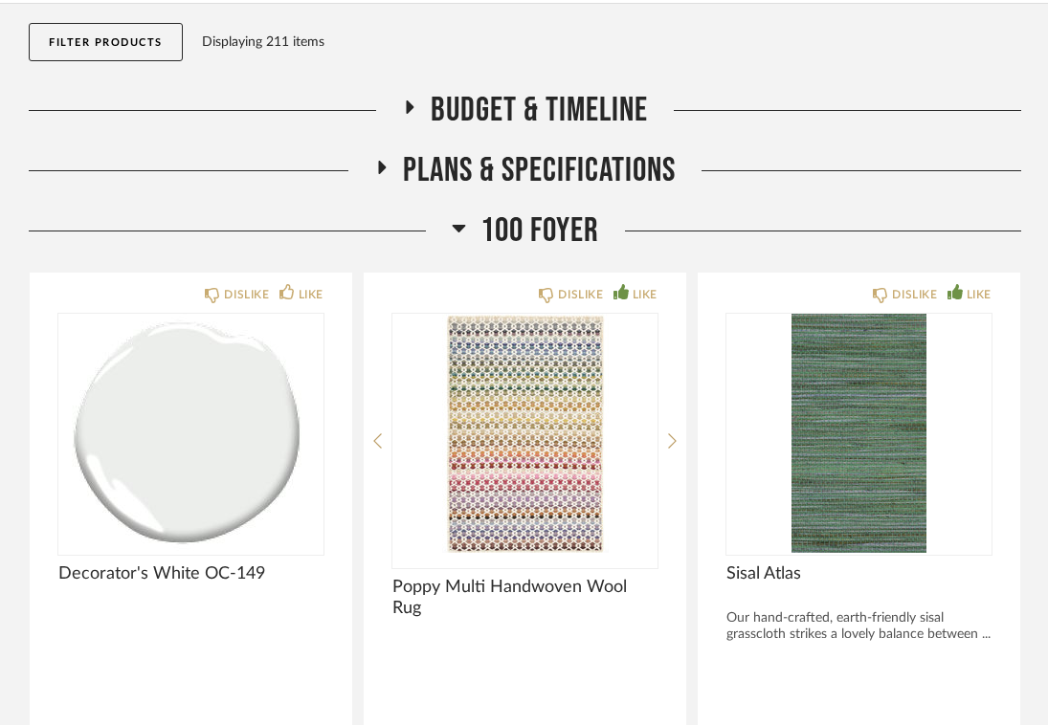
click at [460, 226] on icon at bounding box center [458, 229] width 13 height 8
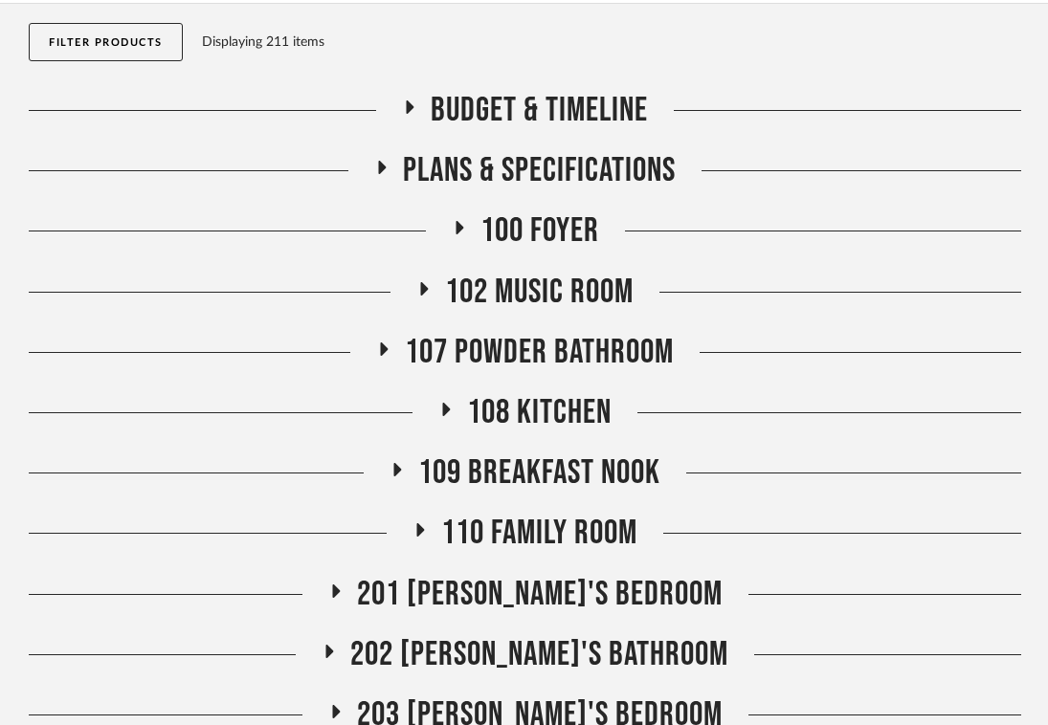
click at [389, 165] on icon at bounding box center [381, 168] width 23 height 14
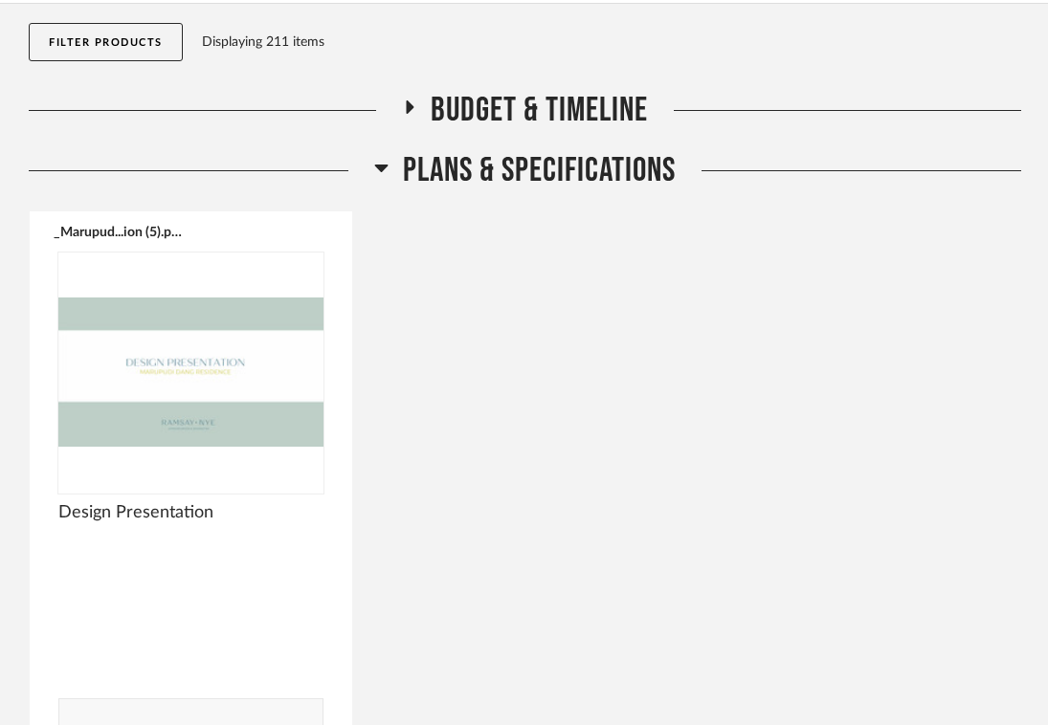
click at [389, 165] on h2 "Plans & Specifications" at bounding box center [524, 170] width 301 height 41
